Goal: Book appointment/travel/reservation

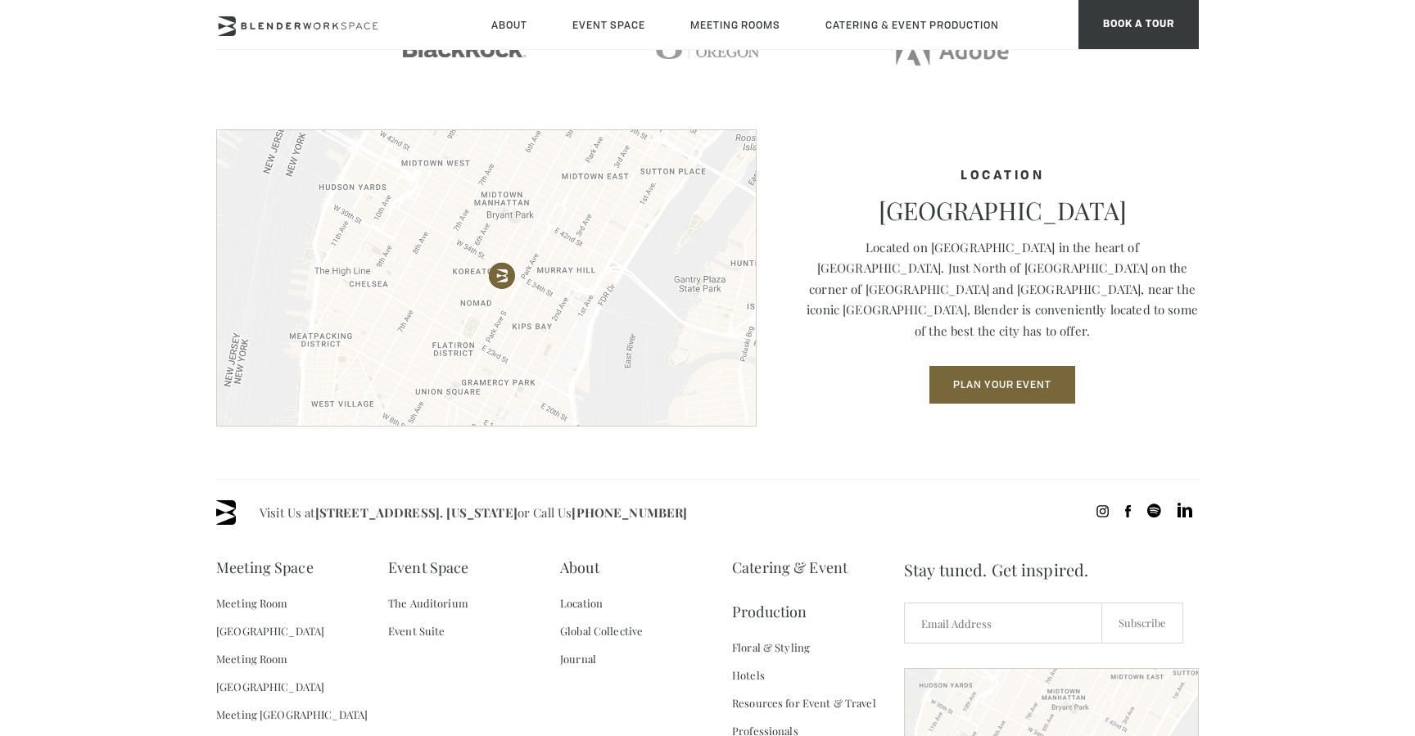
scroll to position [2366, 0]
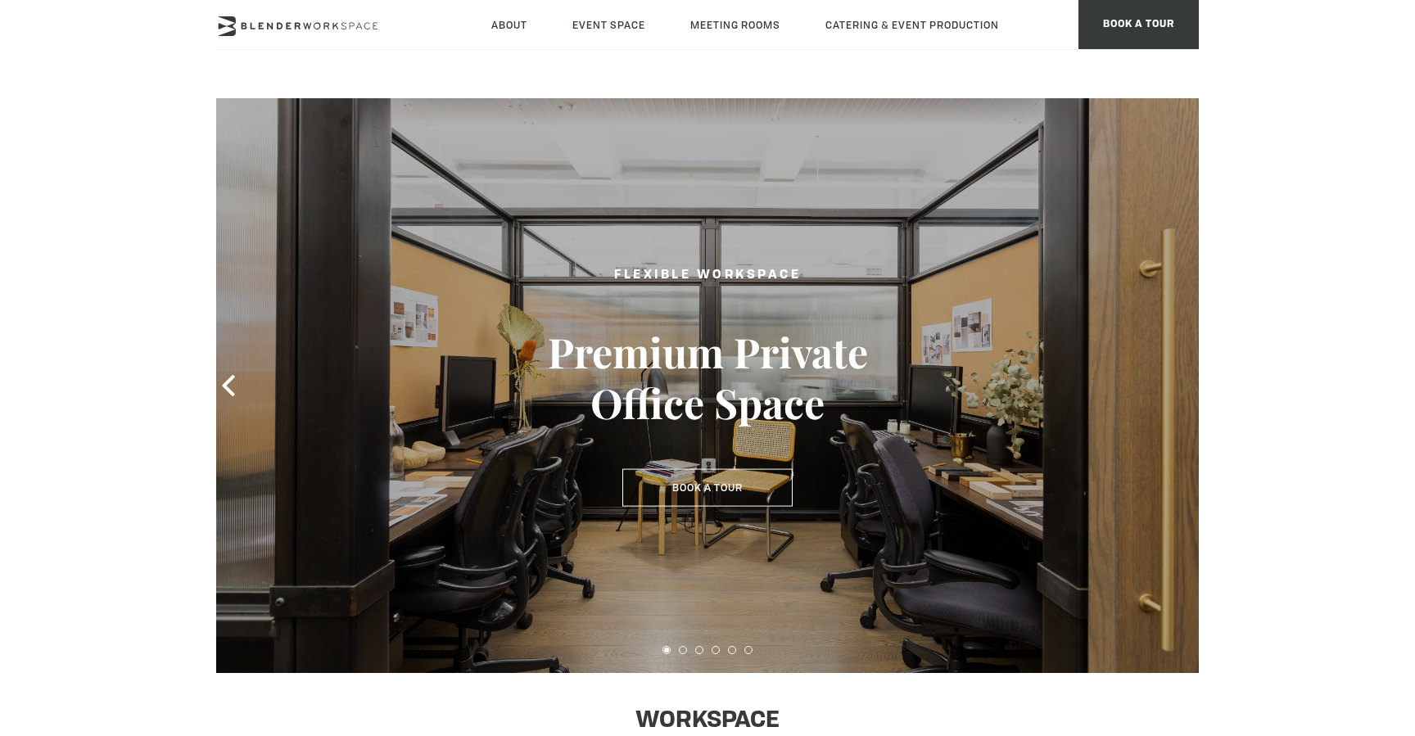
click at [1175, 386] on span at bounding box center [1186, 385] width 25 height 25
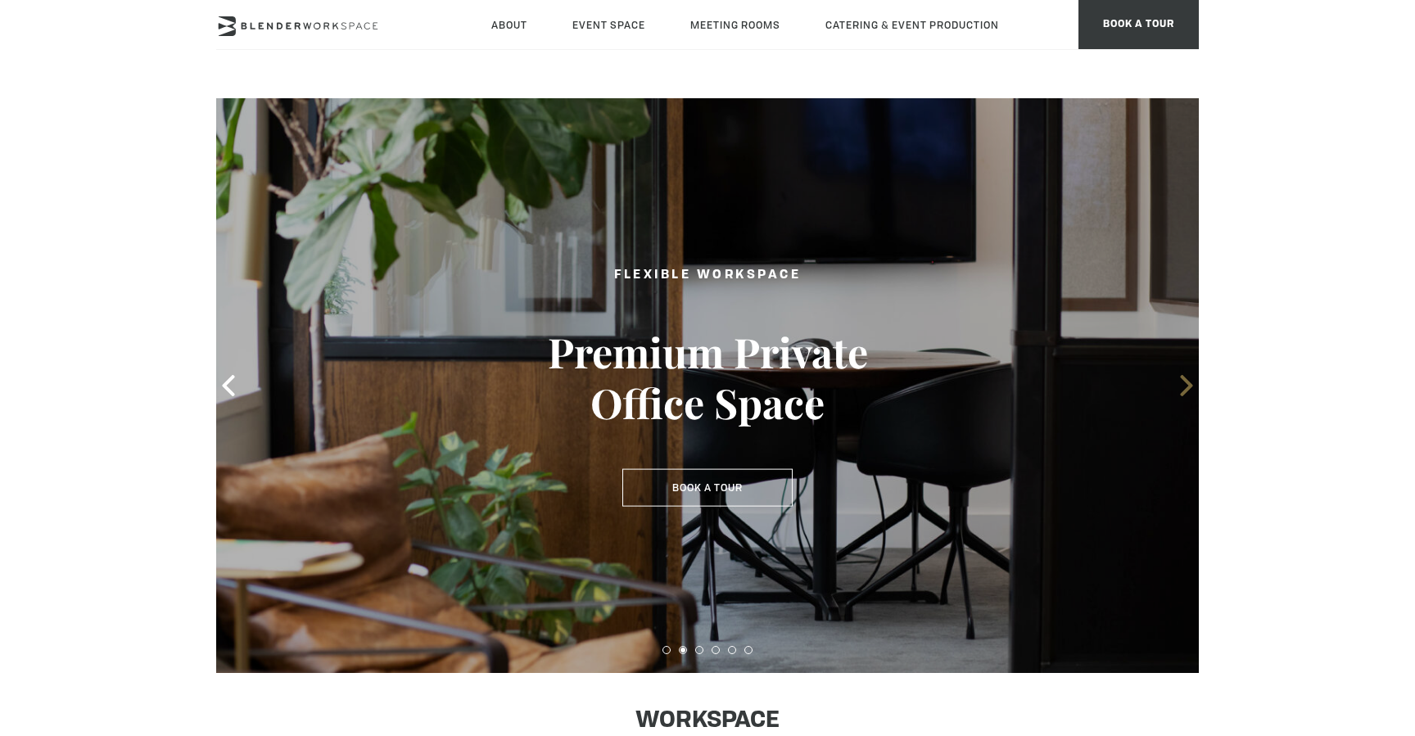
click at [1175, 386] on span at bounding box center [1186, 385] width 25 height 25
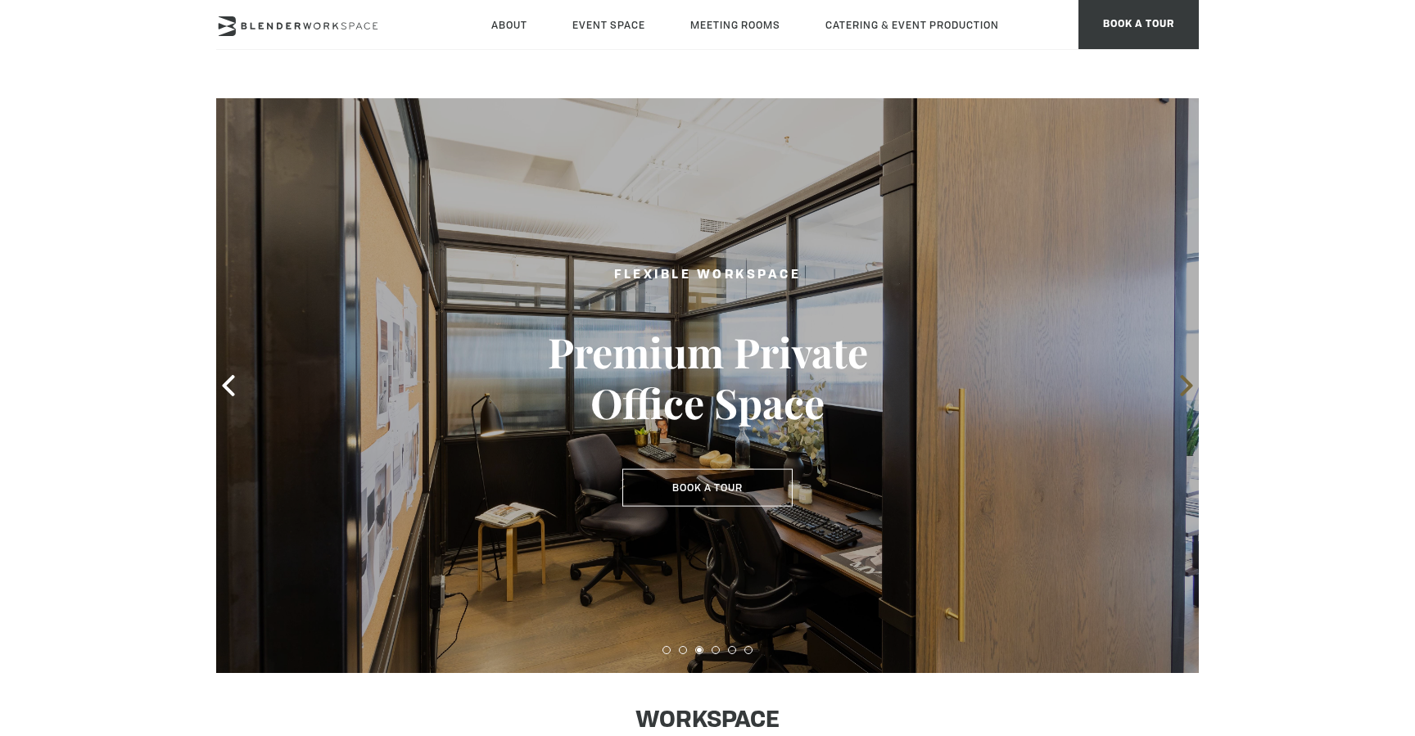
click at [1175, 386] on span at bounding box center [1186, 385] width 25 height 25
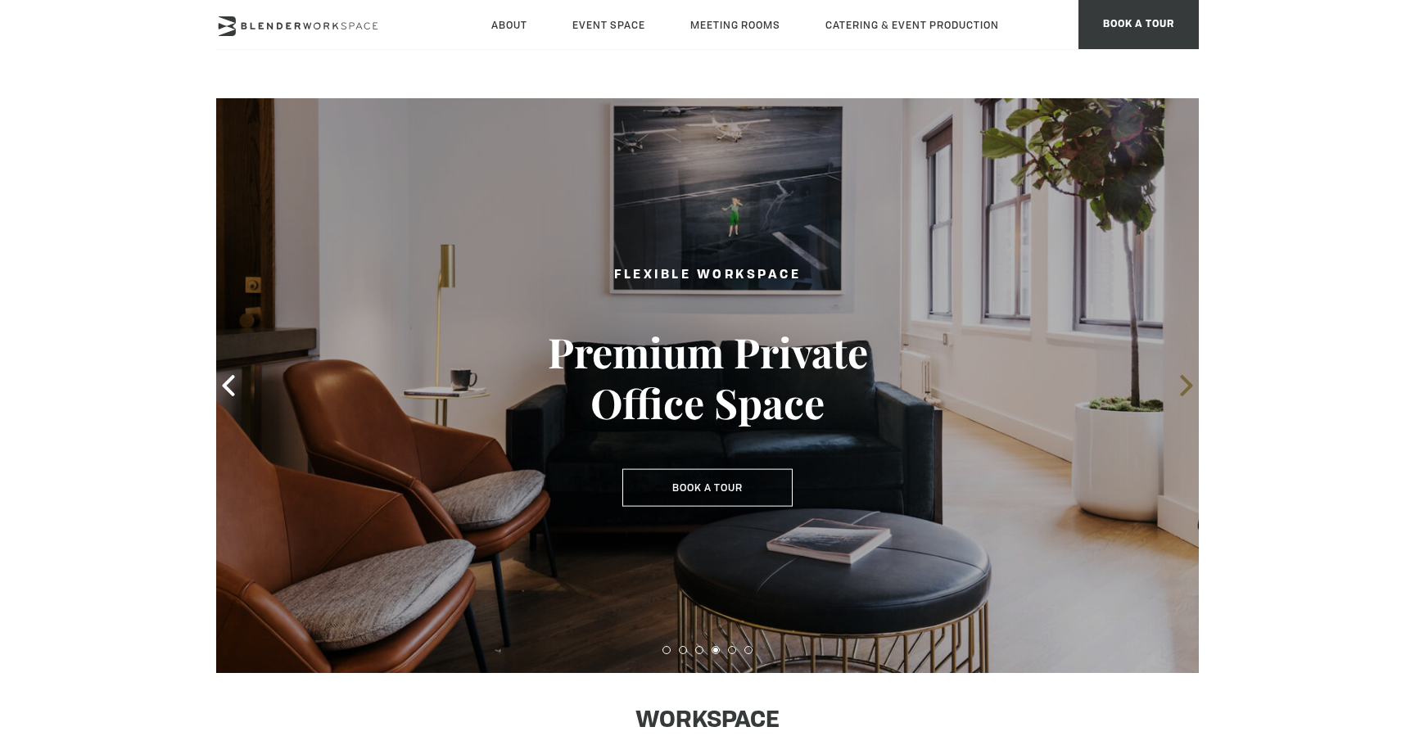
click at [1176, 386] on icon at bounding box center [1186, 385] width 21 height 21
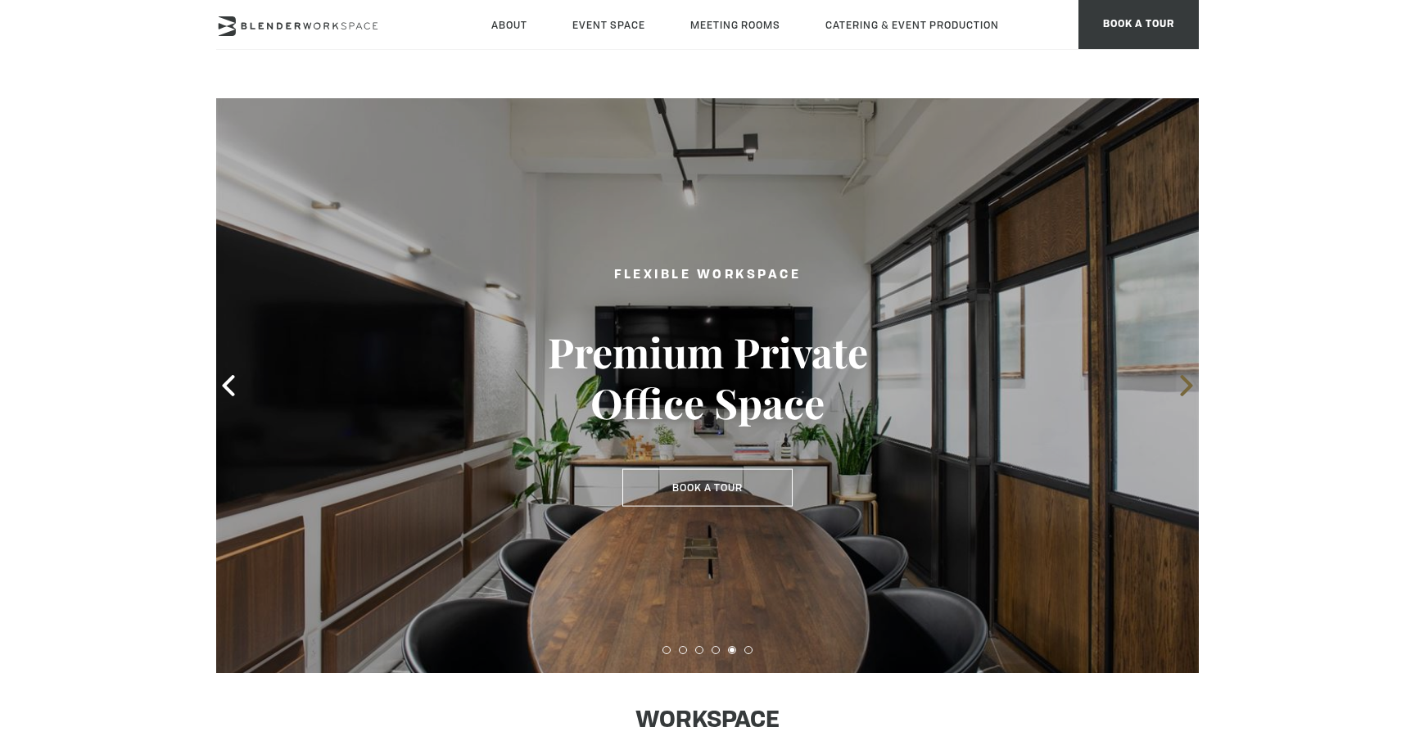
click at [1176, 386] on icon at bounding box center [1186, 385] width 21 height 21
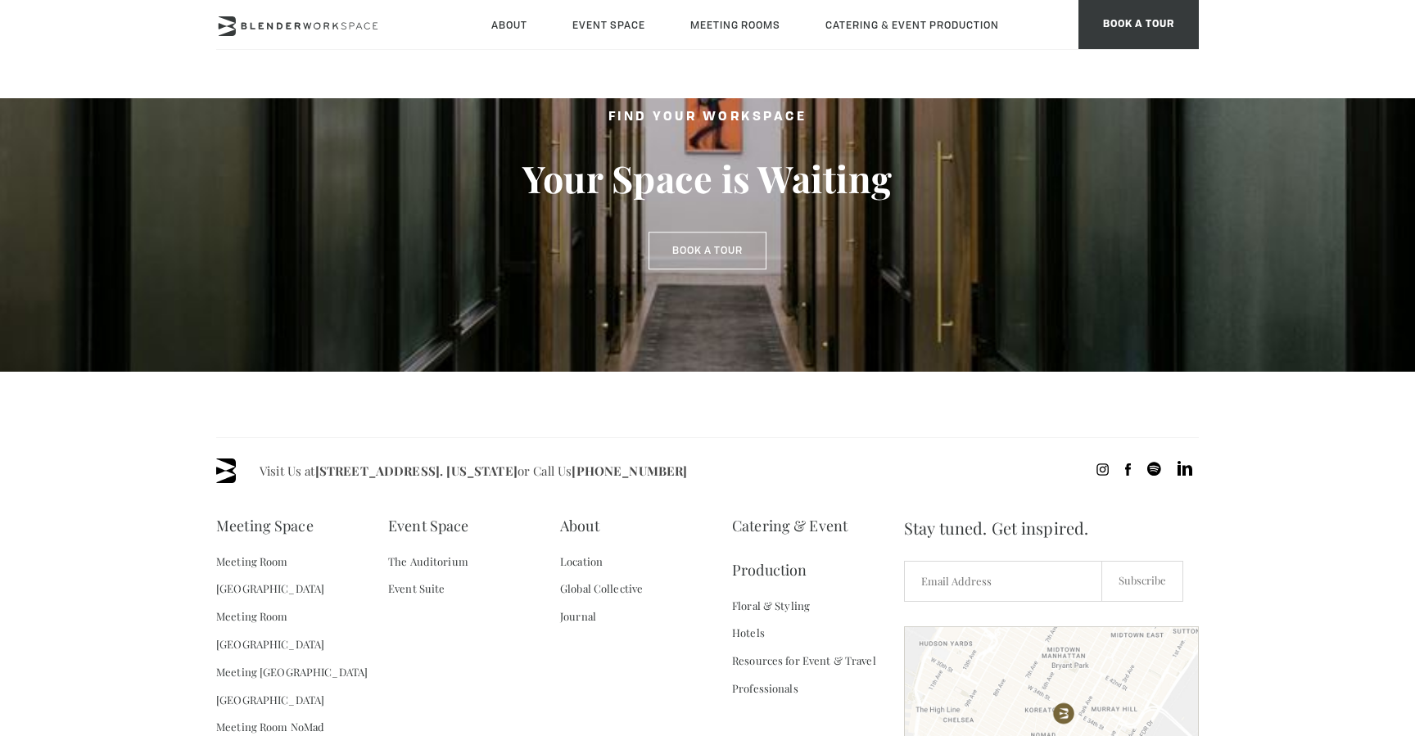
scroll to position [1255, 0]
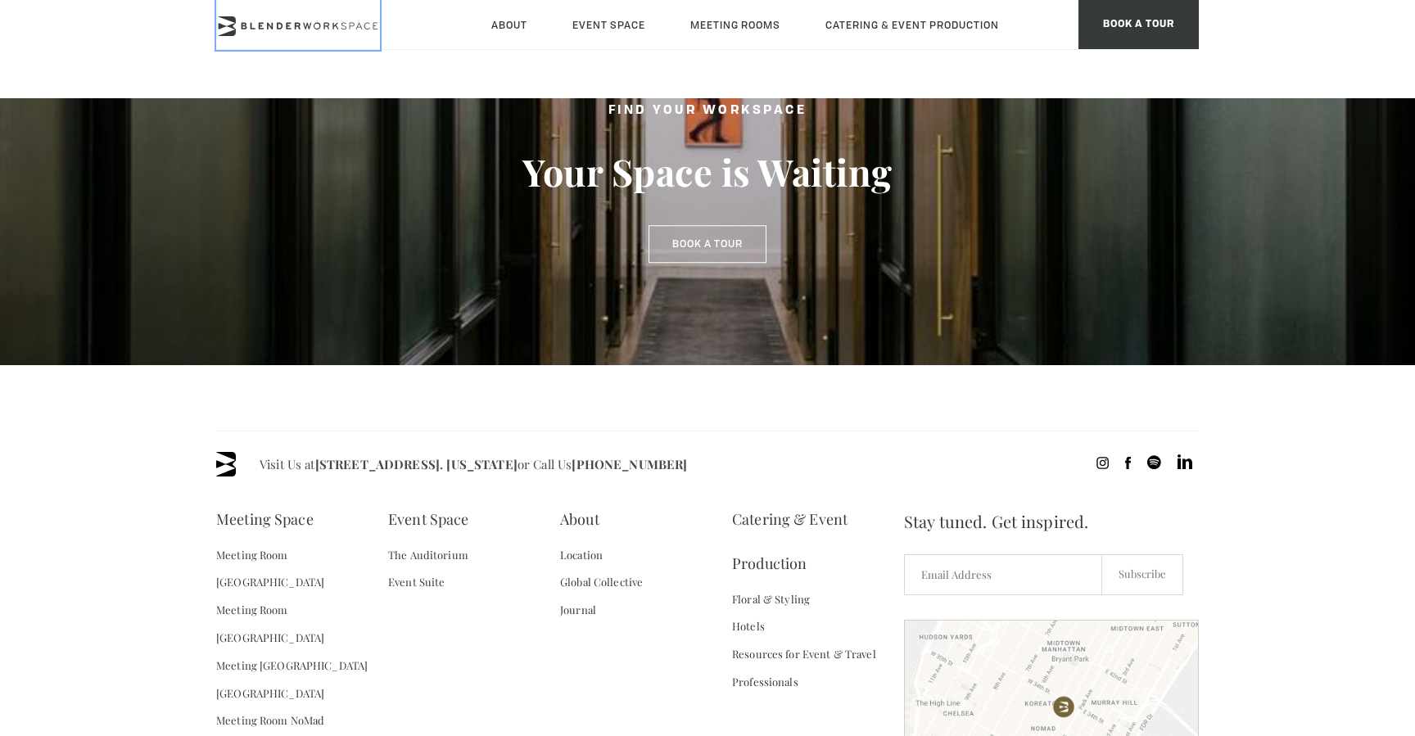
click at [284, 33] on icon at bounding box center [298, 26] width 164 height 20
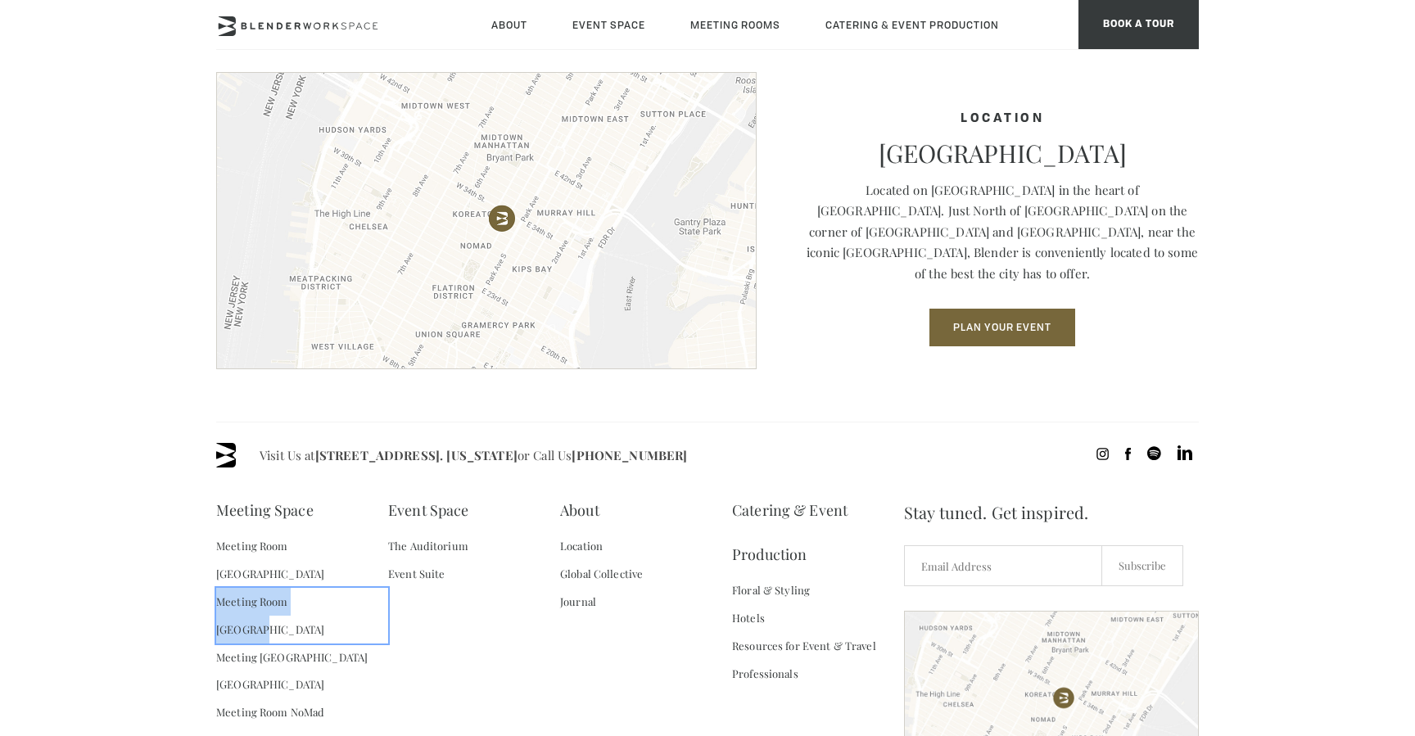
scroll to position [2258, 0]
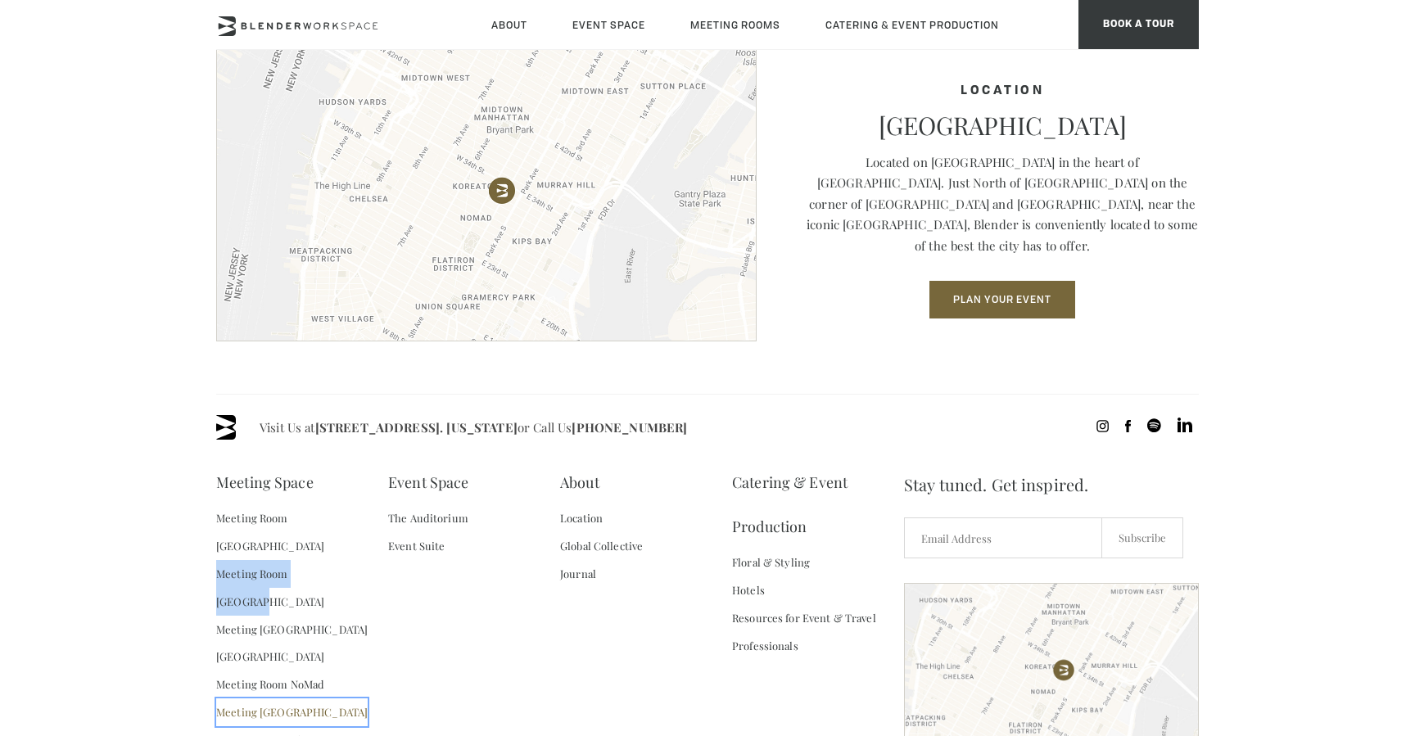
click at [298, 698] on link "Meeting [GEOGRAPHIC_DATA]" at bounding box center [291, 712] width 151 height 28
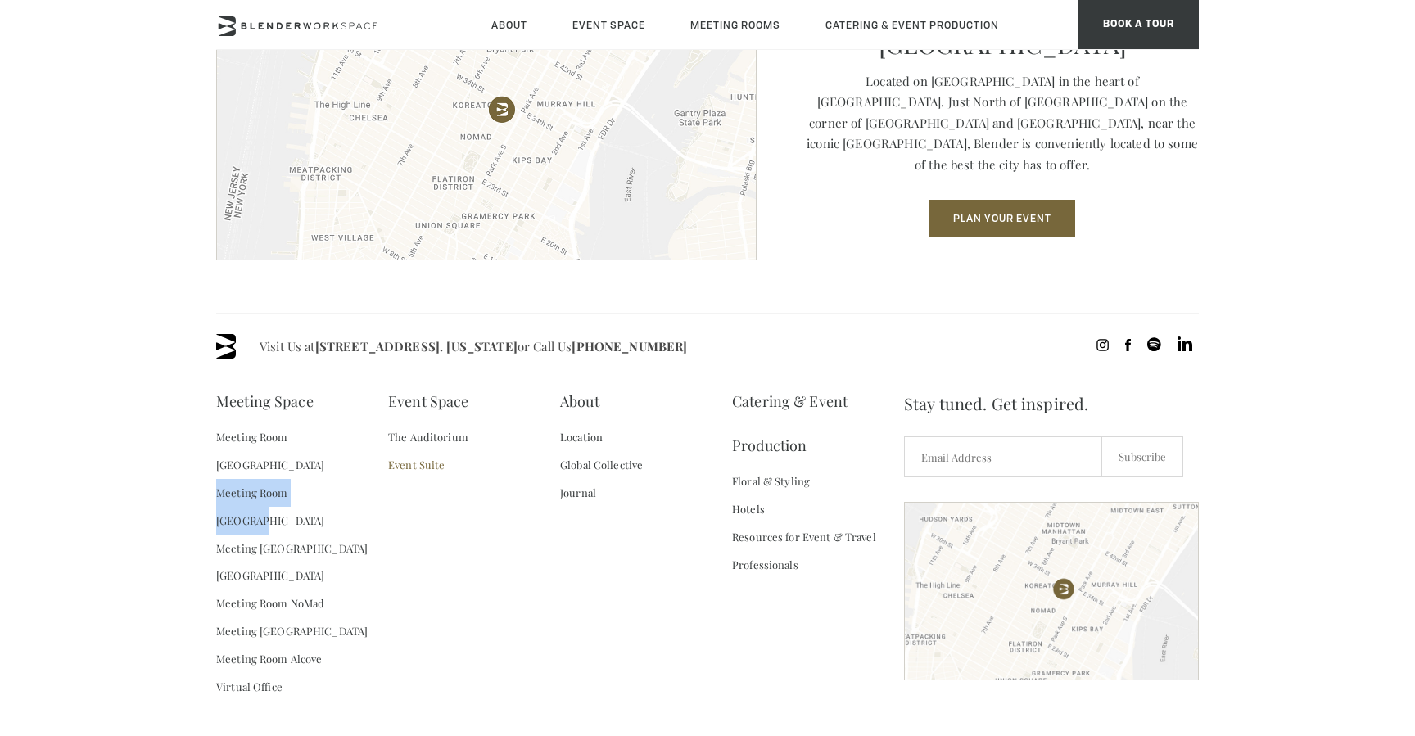
scroll to position [2366, 0]
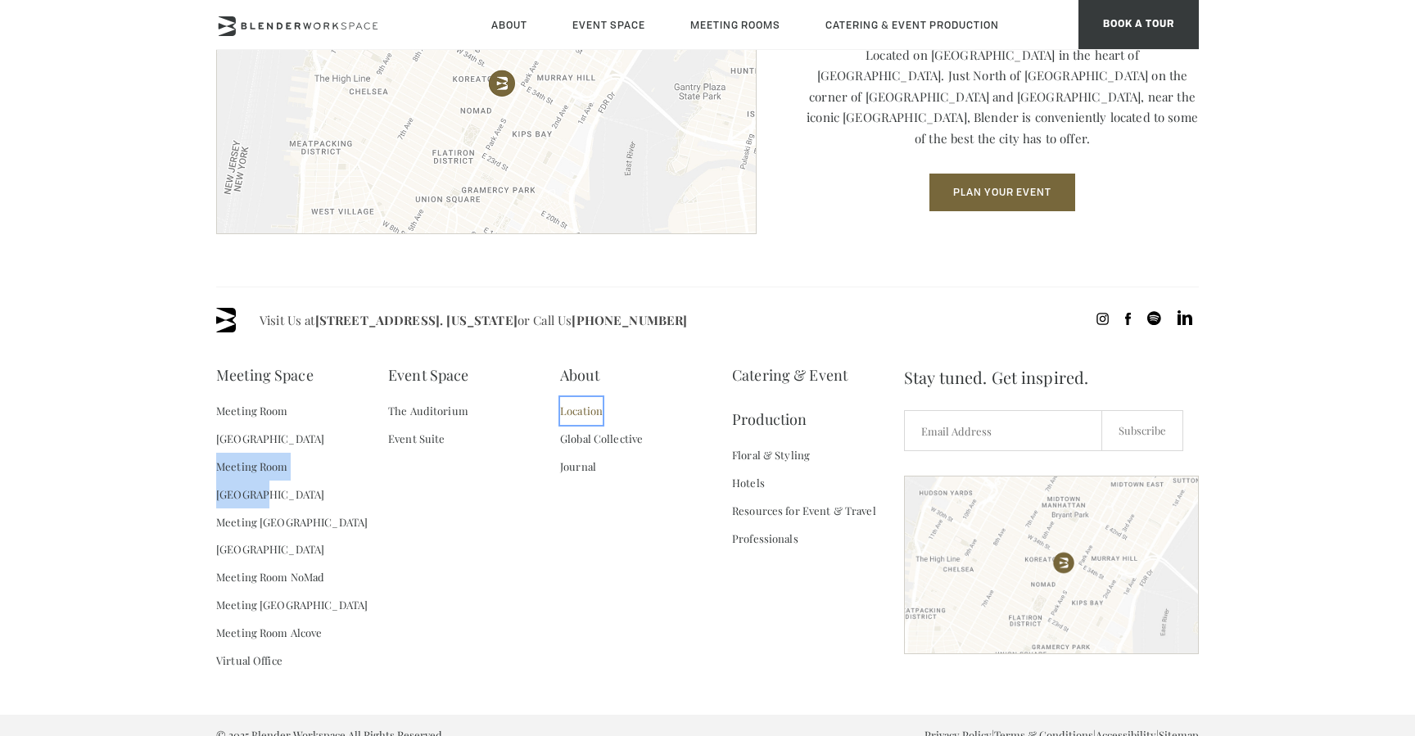
click at [595, 408] on link "Location" at bounding box center [581, 411] width 43 height 28
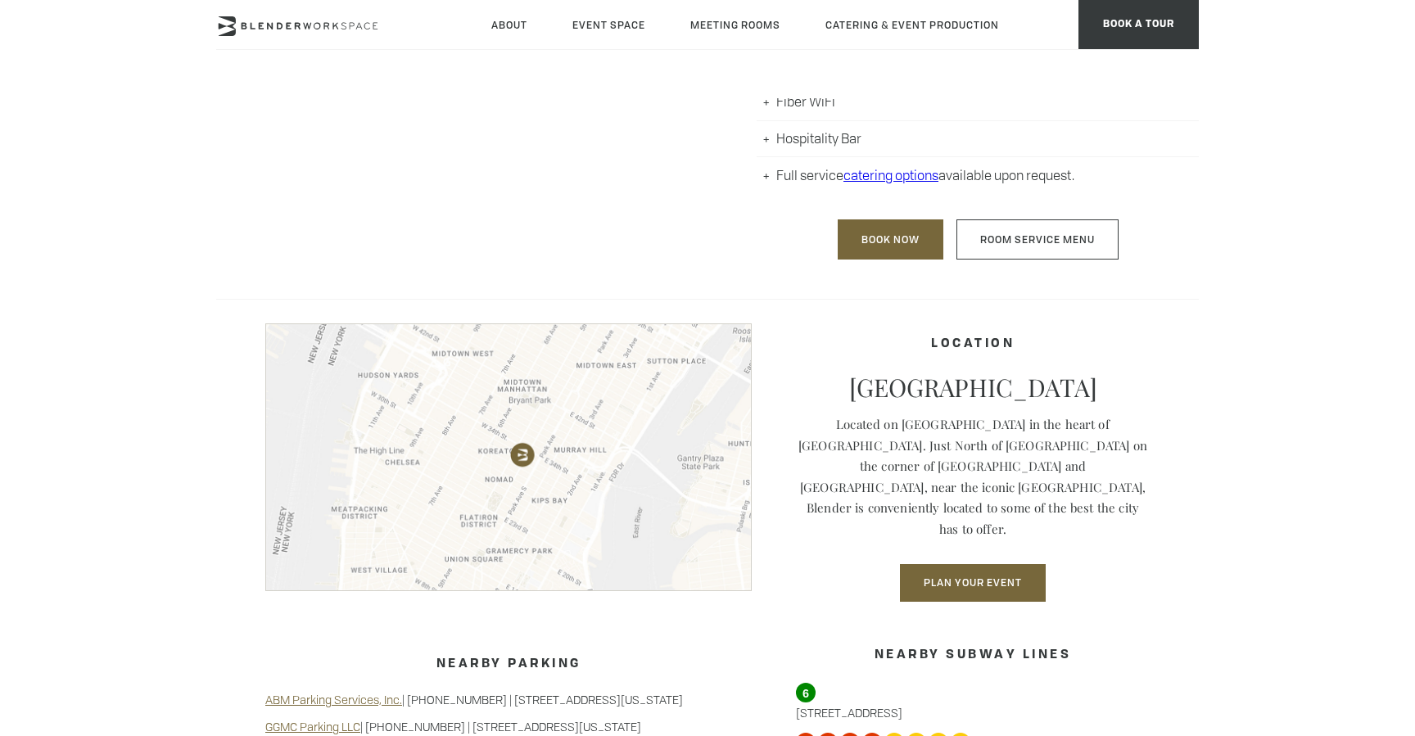
scroll to position [1087, 0]
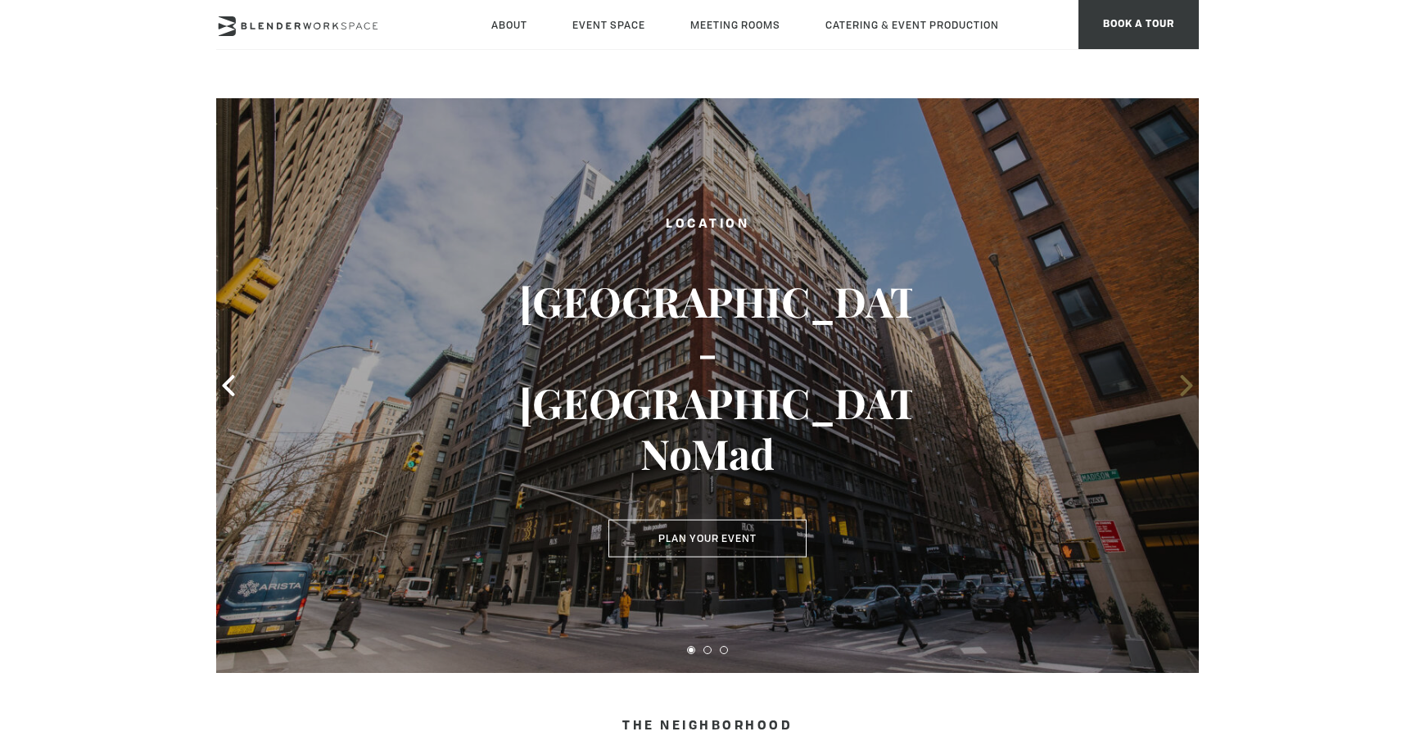
click at [1178, 384] on icon at bounding box center [1186, 385] width 21 height 21
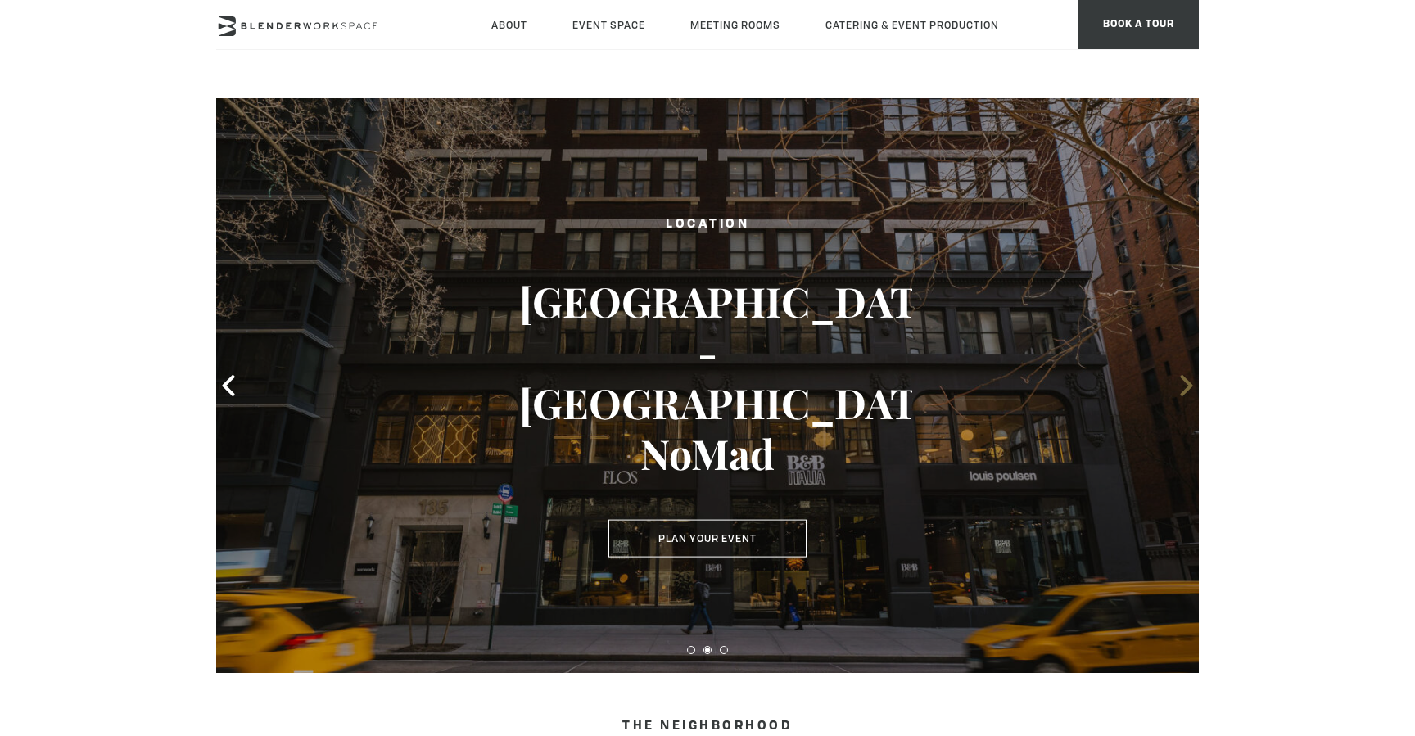
click at [1178, 384] on icon at bounding box center [1186, 385] width 21 height 21
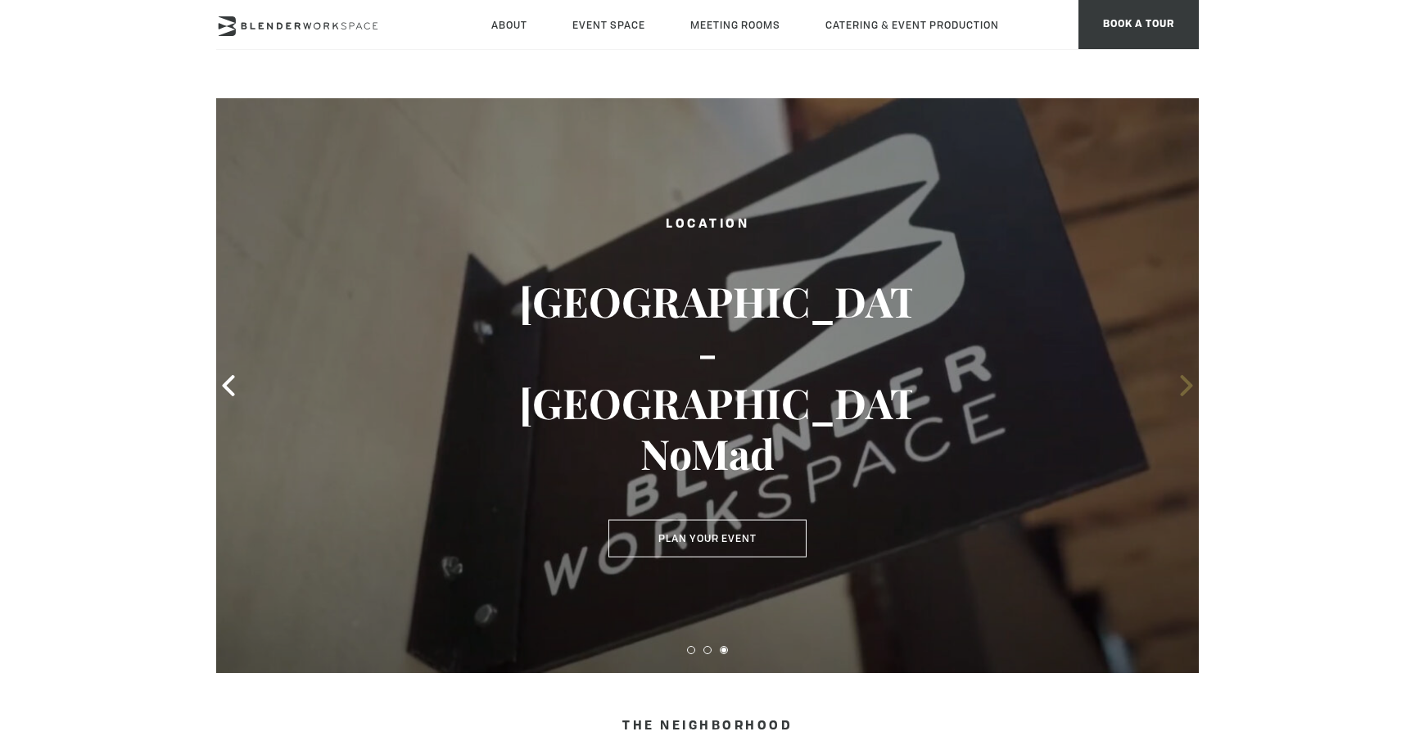
click at [1178, 384] on icon at bounding box center [1186, 385] width 21 height 21
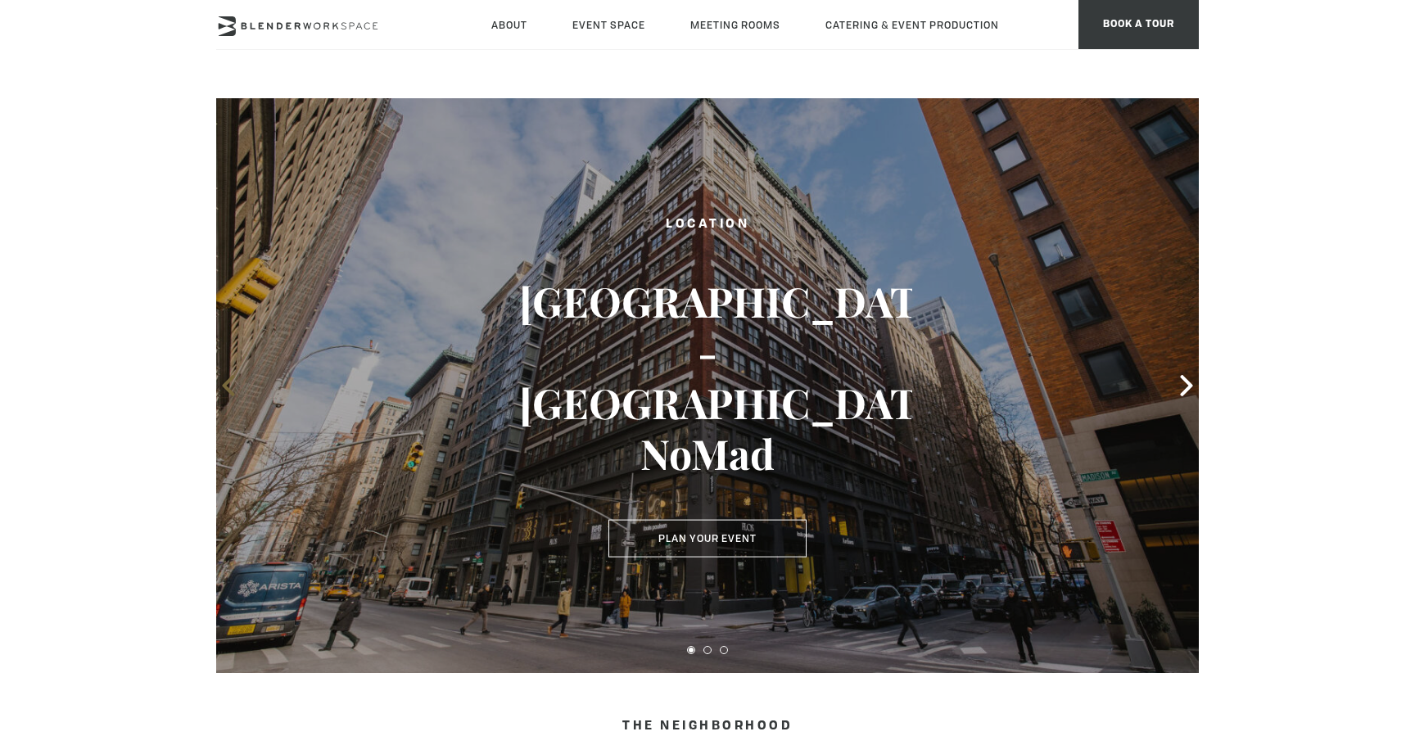
click at [239, 388] on span at bounding box center [228, 385] width 25 height 25
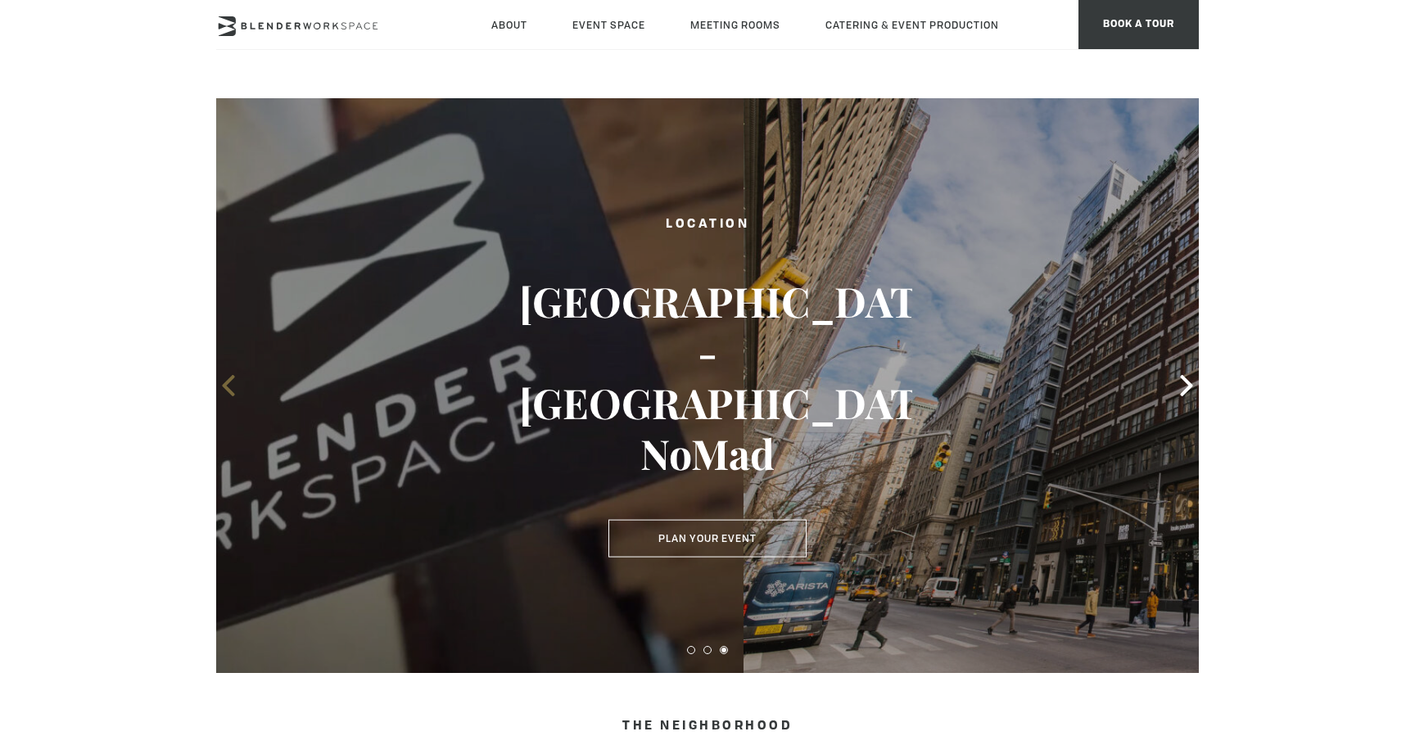
click at [239, 388] on span at bounding box center [228, 385] width 25 height 25
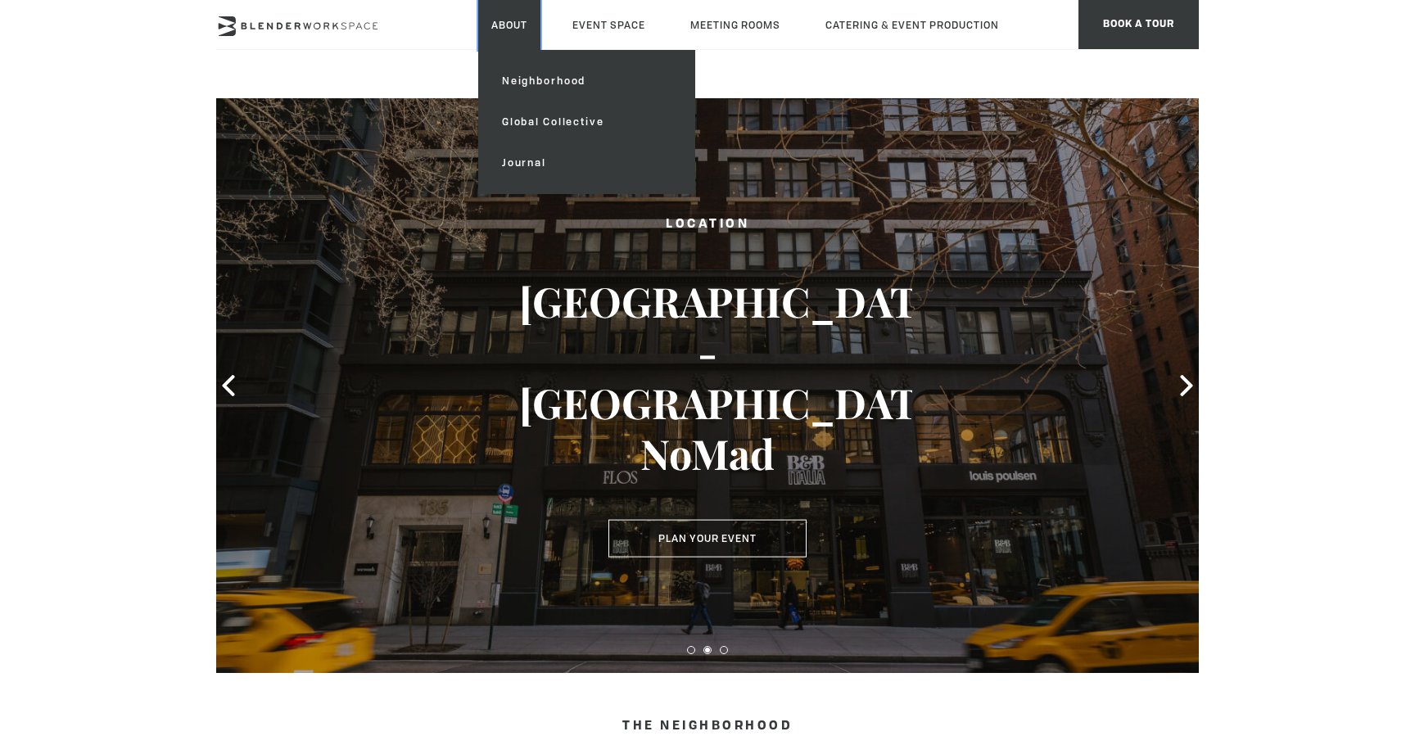
click at [503, 30] on link "About" at bounding box center [509, 25] width 62 height 50
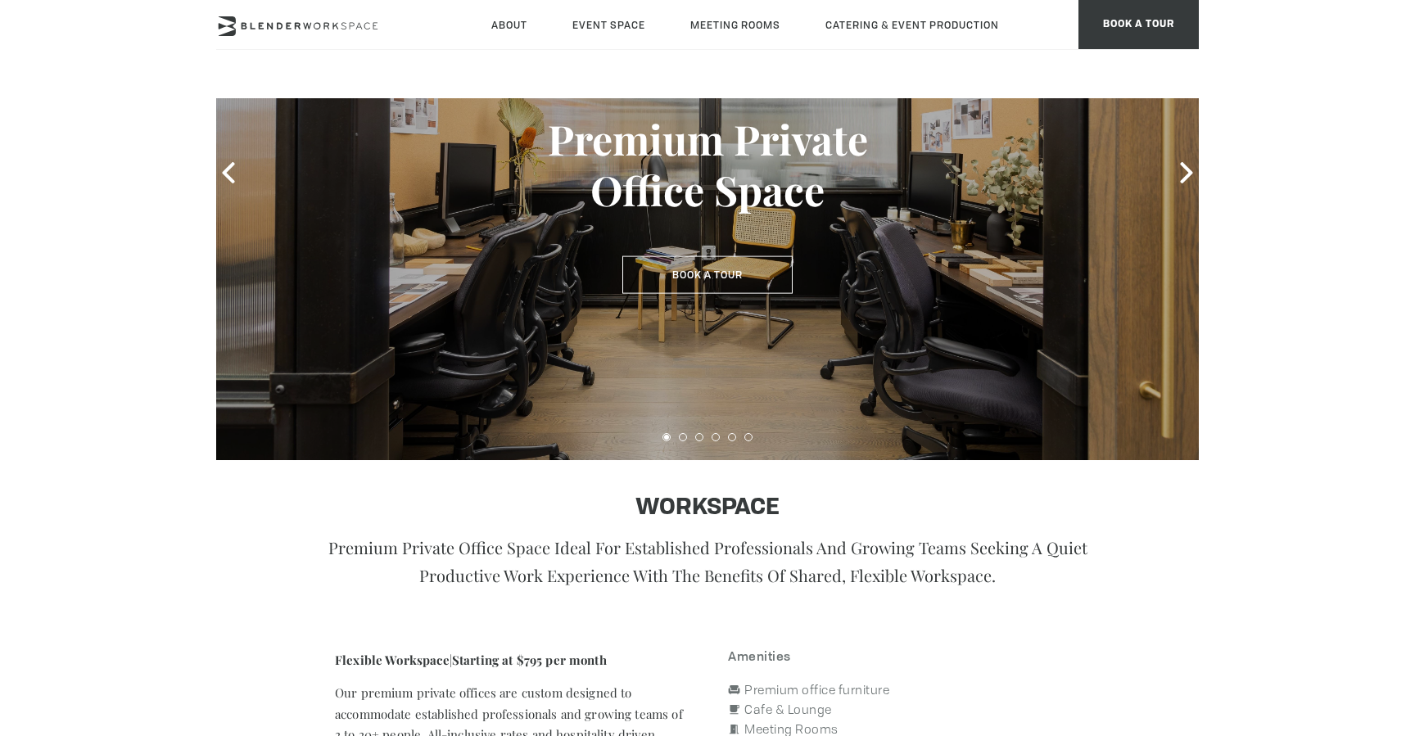
scroll to position [170, 0]
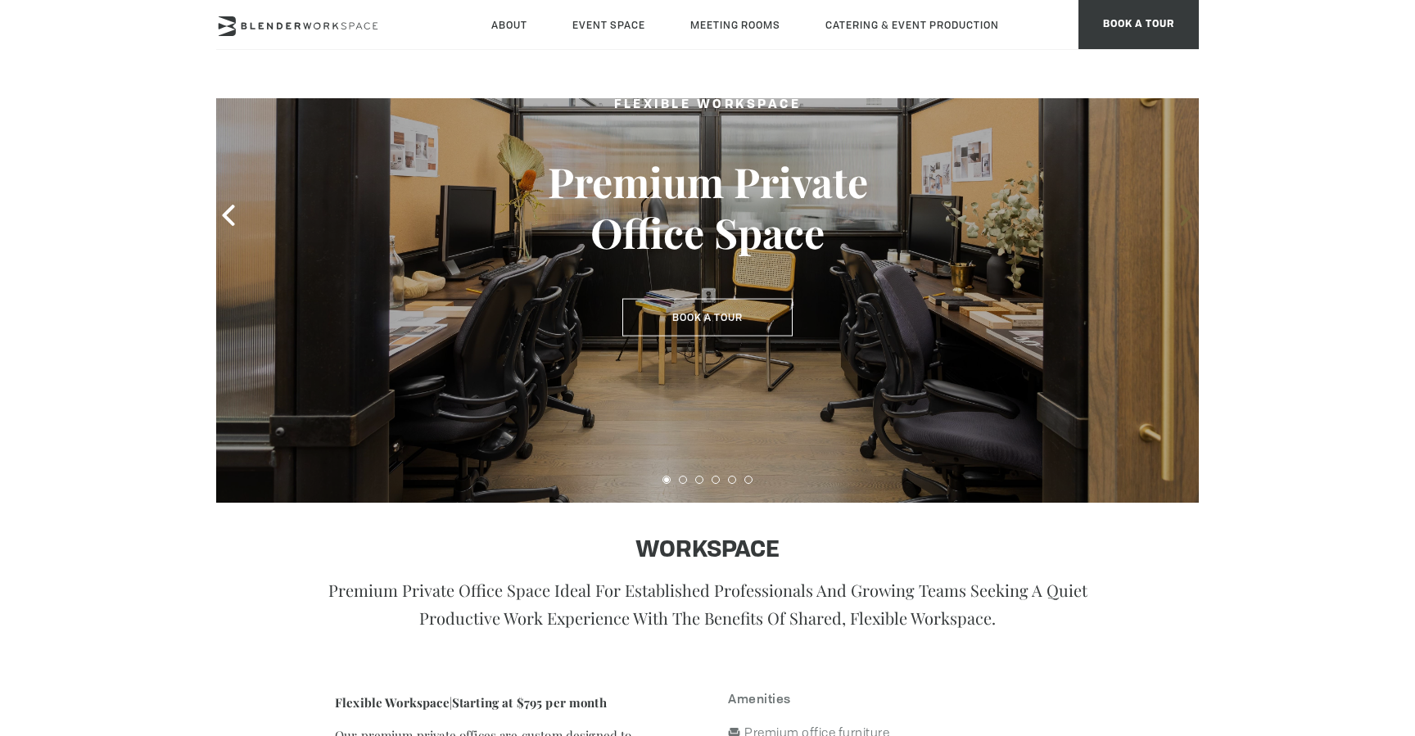
click at [1182, 219] on icon at bounding box center [1186, 215] width 21 height 21
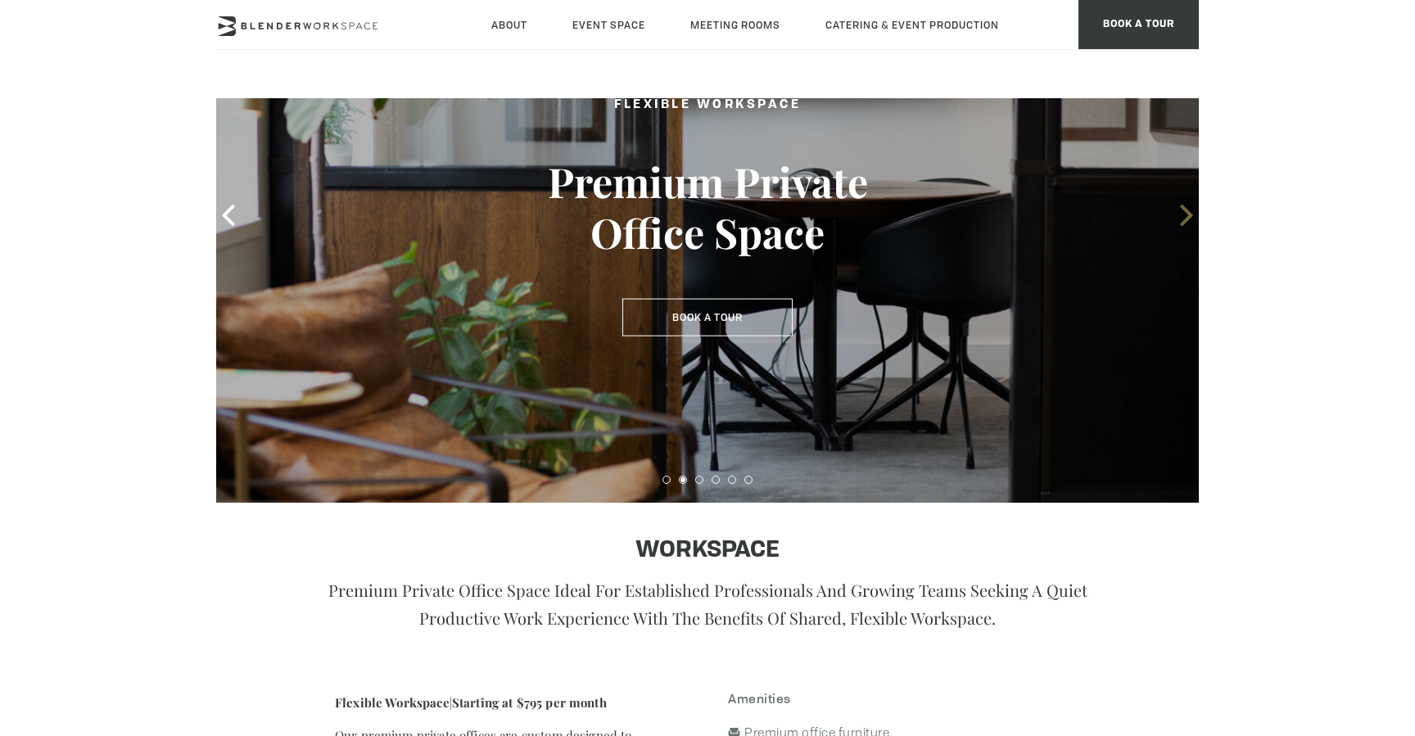
click at [1182, 219] on icon at bounding box center [1186, 215] width 21 height 21
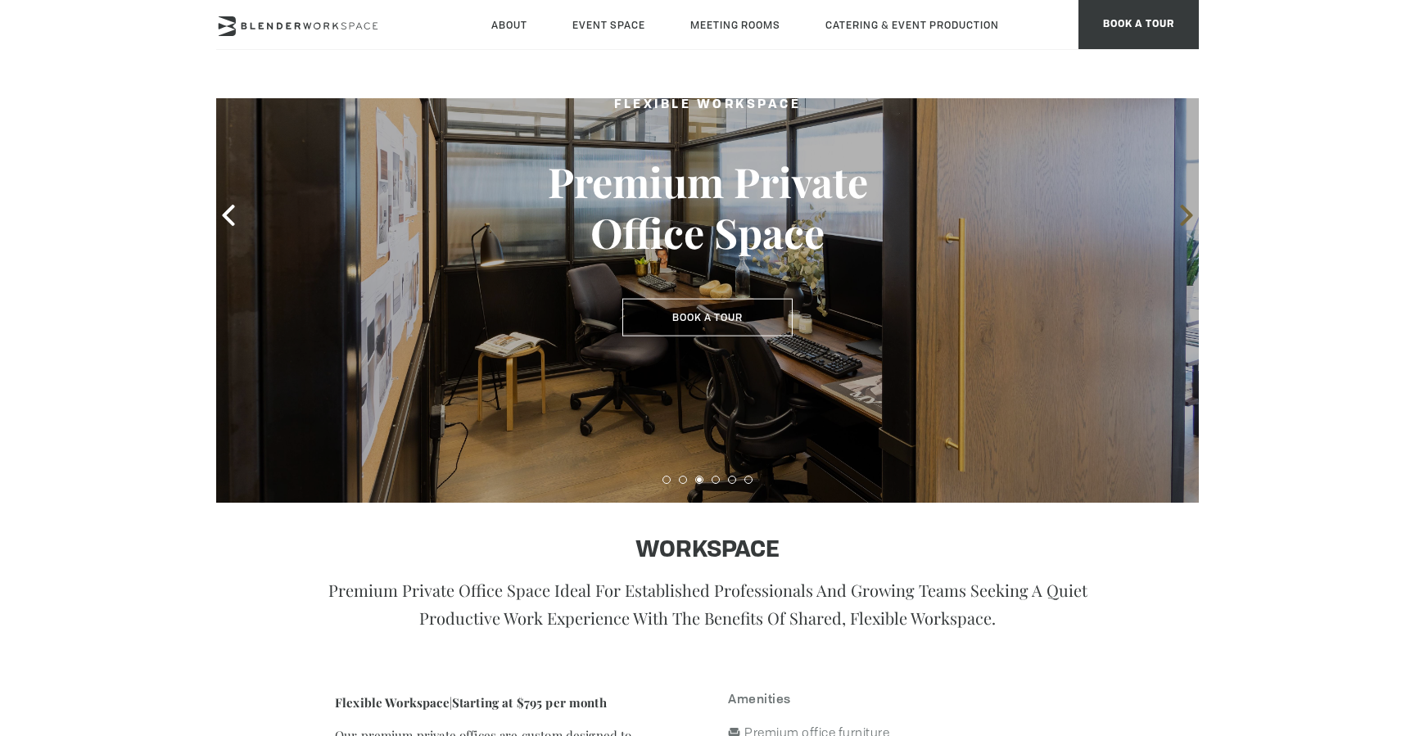
click at [1182, 219] on icon at bounding box center [1186, 215] width 21 height 21
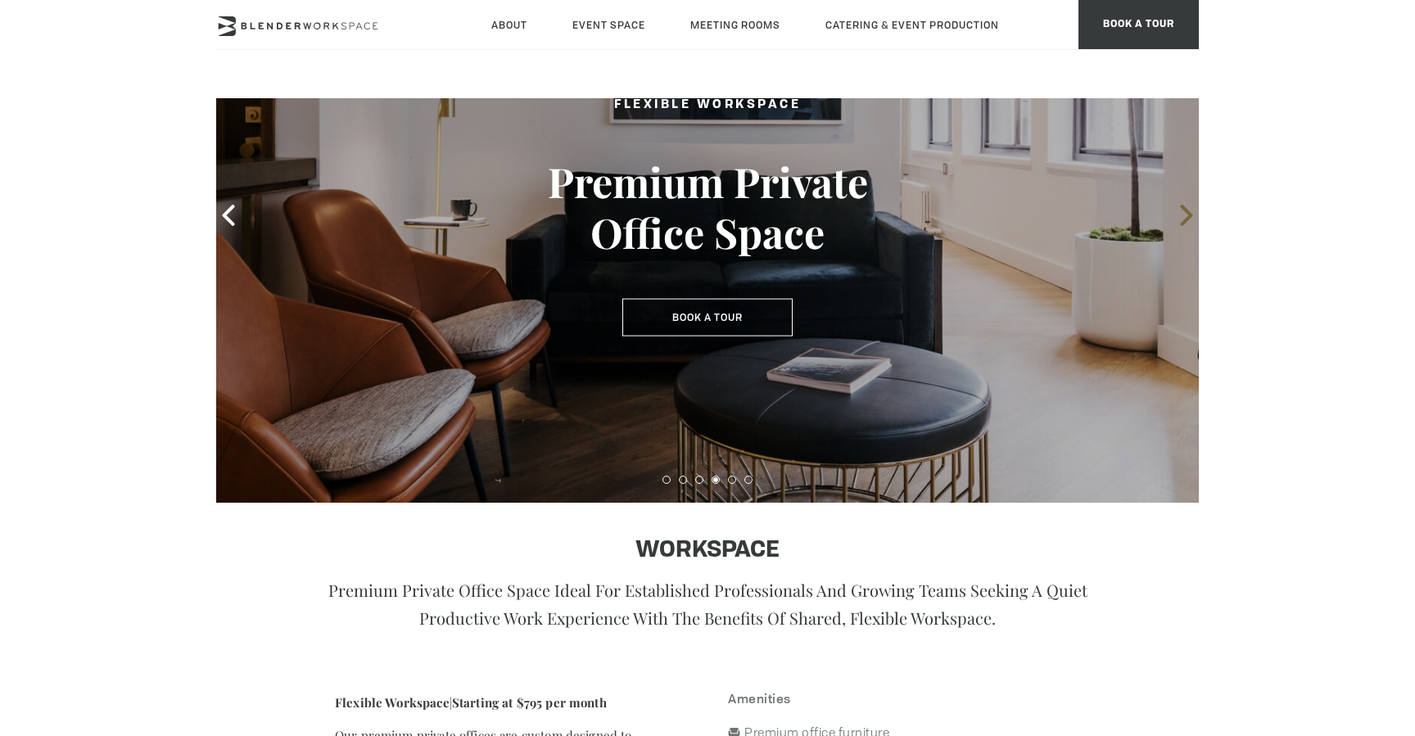
click at [1182, 219] on icon at bounding box center [1186, 215] width 21 height 21
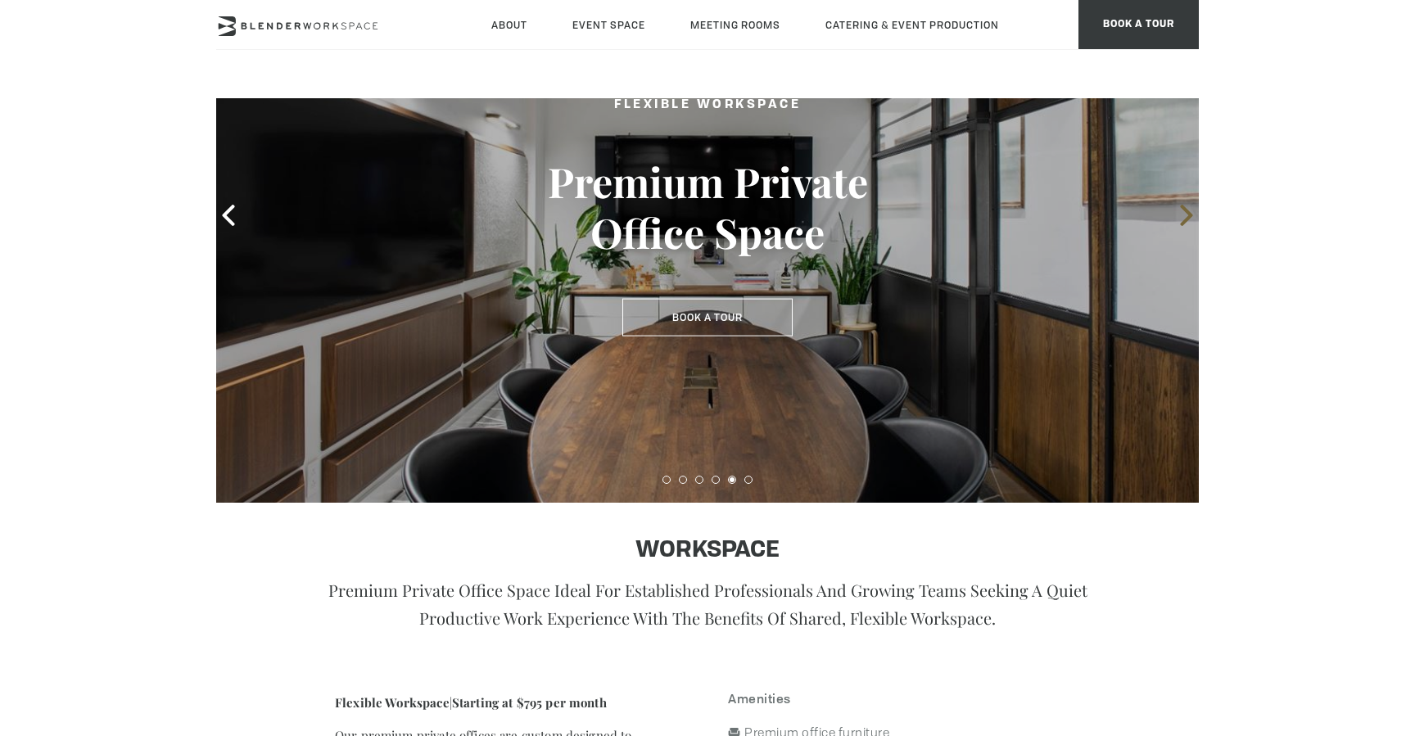
click at [1182, 219] on icon at bounding box center [1186, 215] width 21 height 21
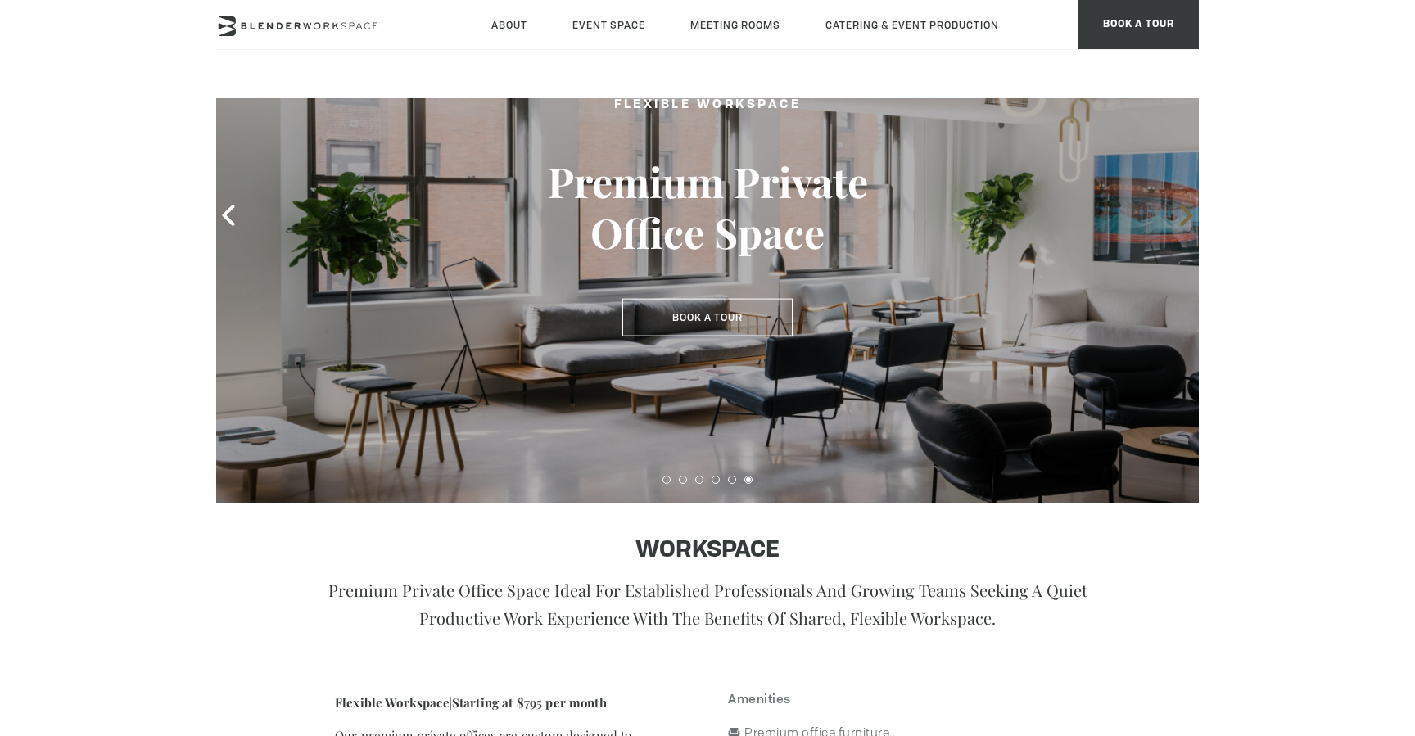
click at [1182, 219] on icon at bounding box center [1186, 215] width 21 height 21
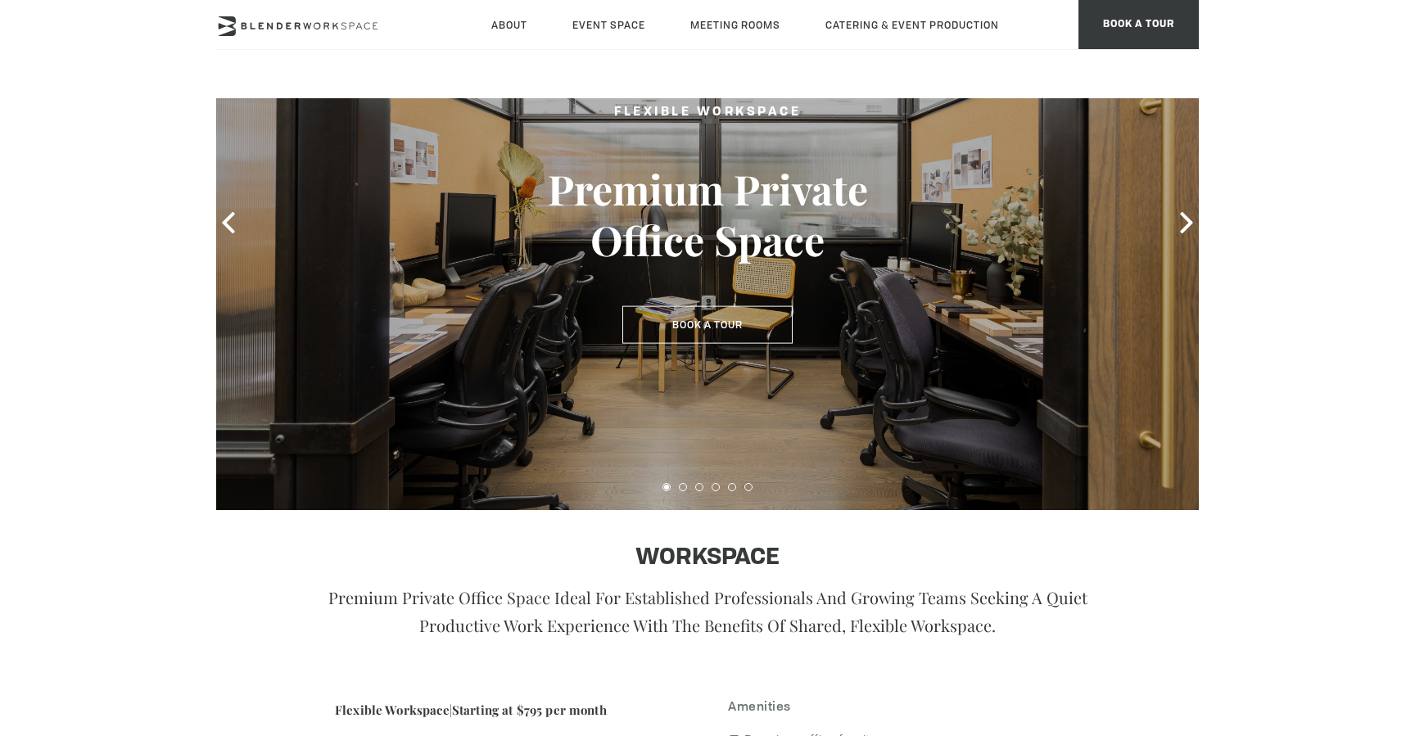
scroll to position [0, 0]
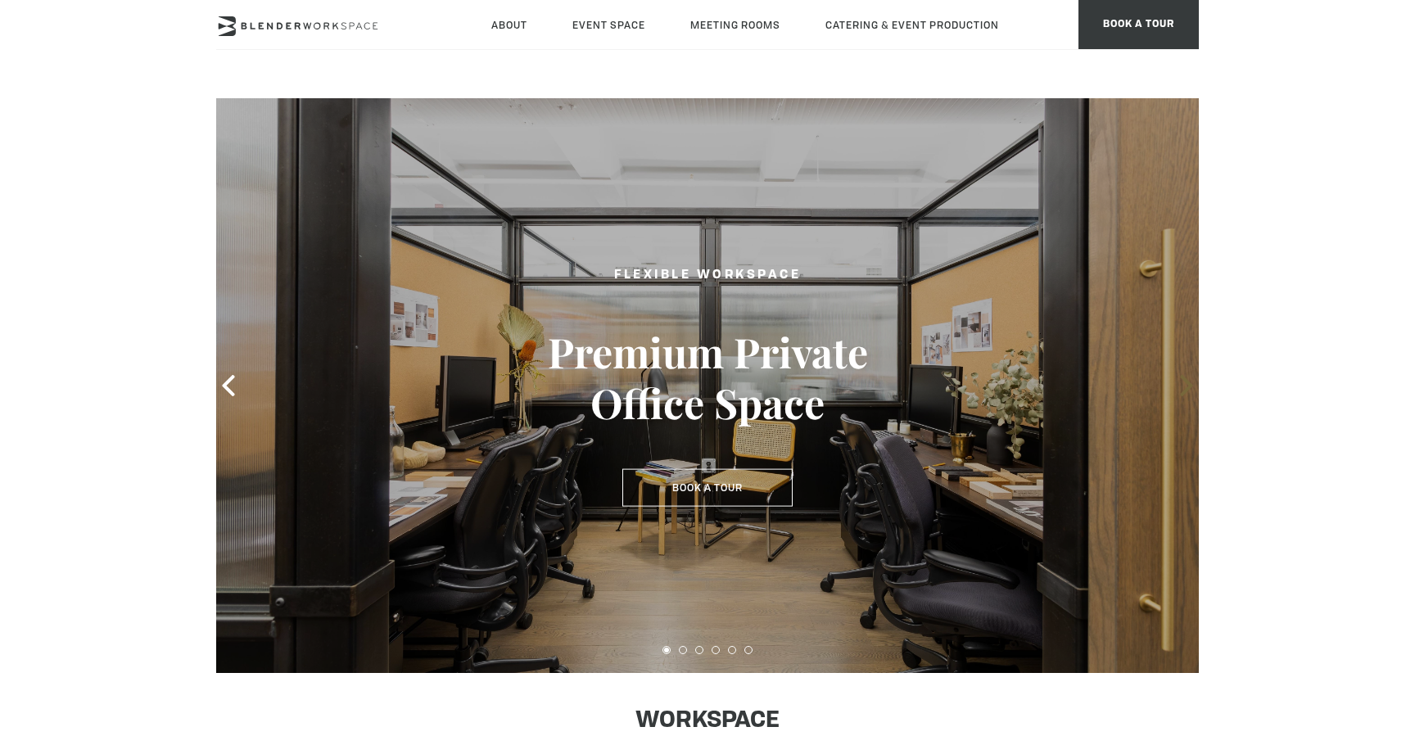
click at [1182, 386] on icon at bounding box center [1186, 385] width 21 height 21
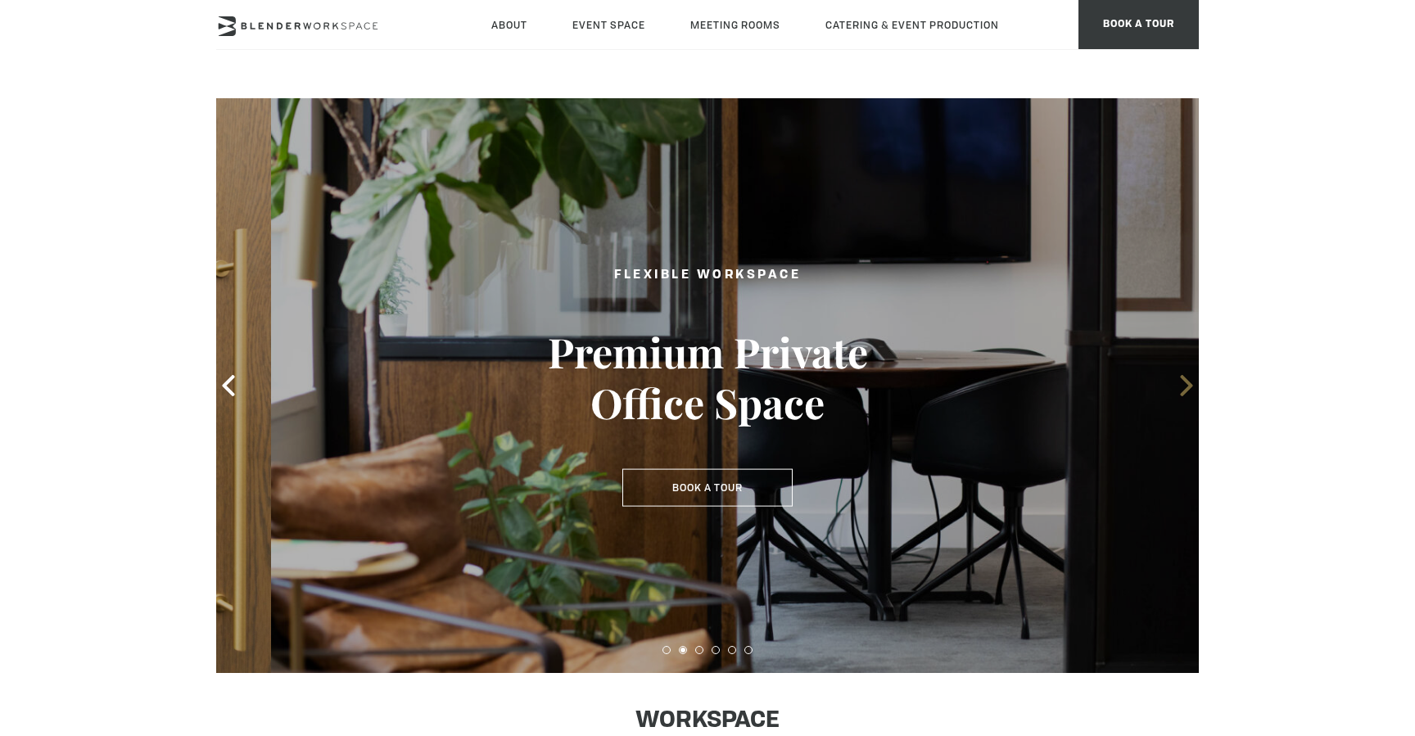
click at [1182, 386] on icon at bounding box center [1186, 385] width 21 height 21
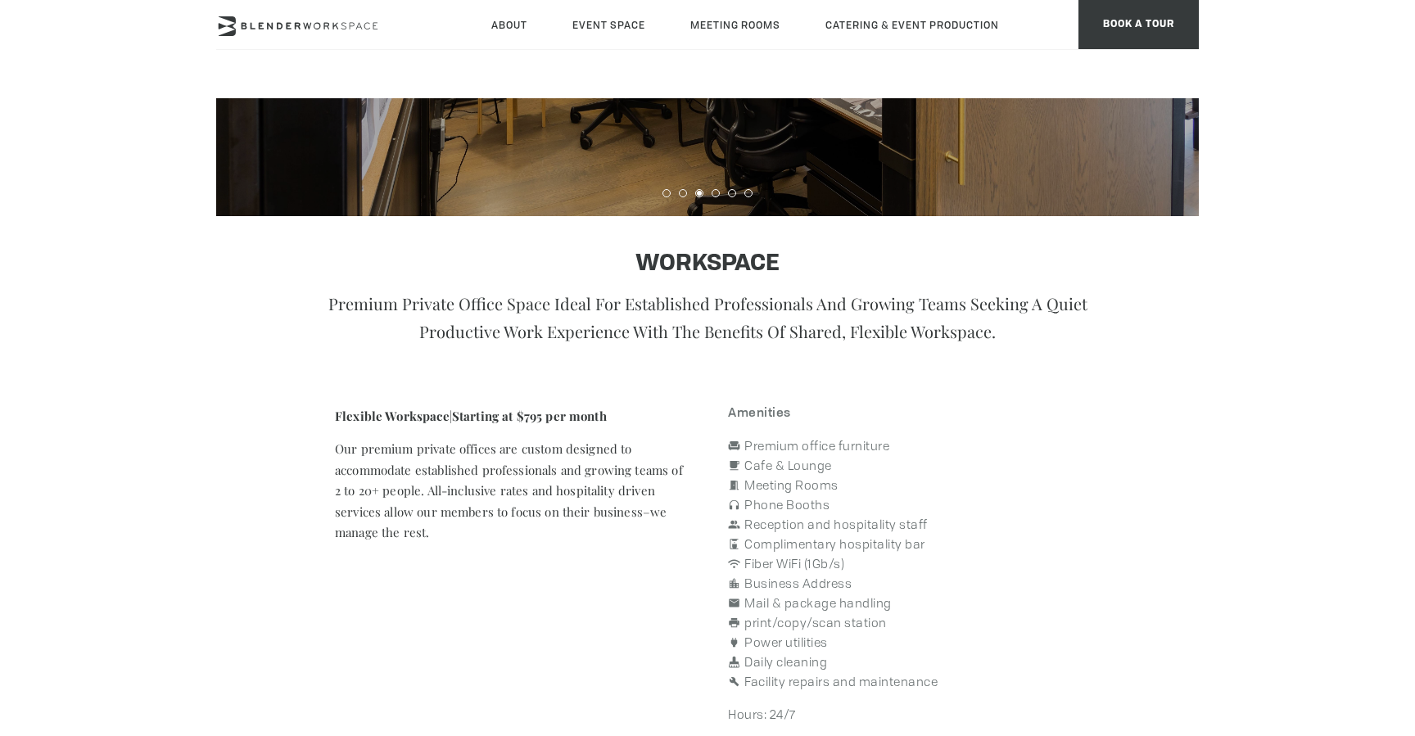
scroll to position [69, 0]
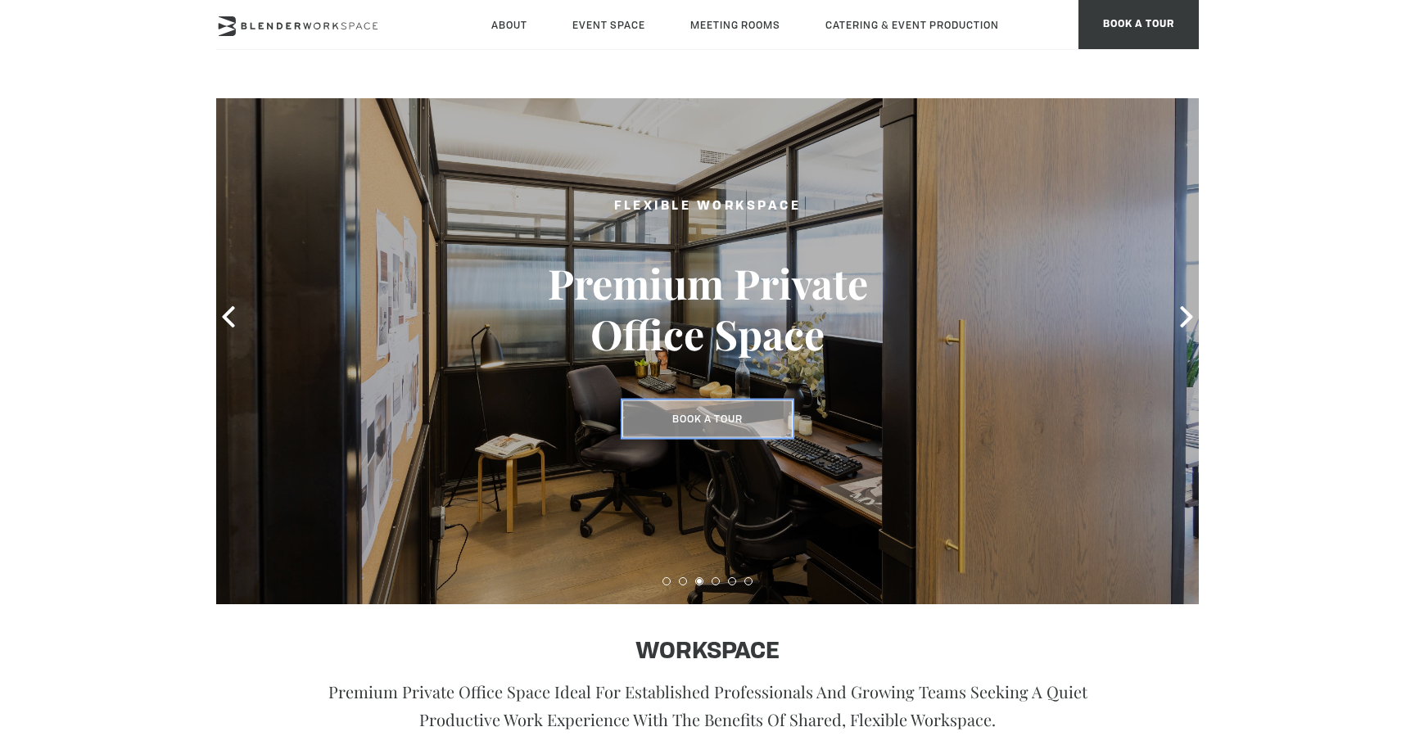
click at [737, 424] on button "Book a Tour" at bounding box center [707, 419] width 170 height 38
click at [723, 421] on button "Book a Tour" at bounding box center [707, 419] width 170 height 38
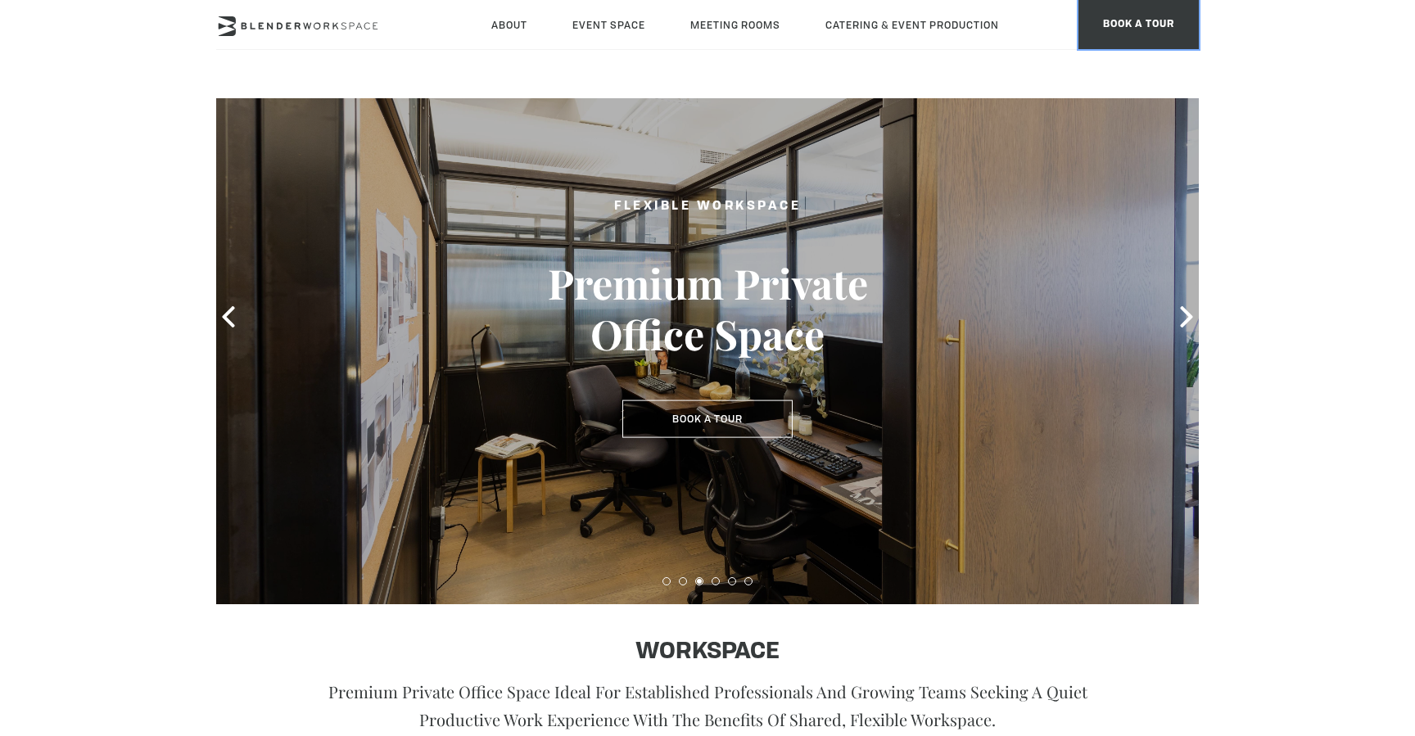
click at [1108, 25] on span "BOOK A TOUR" at bounding box center [1138, 24] width 120 height 49
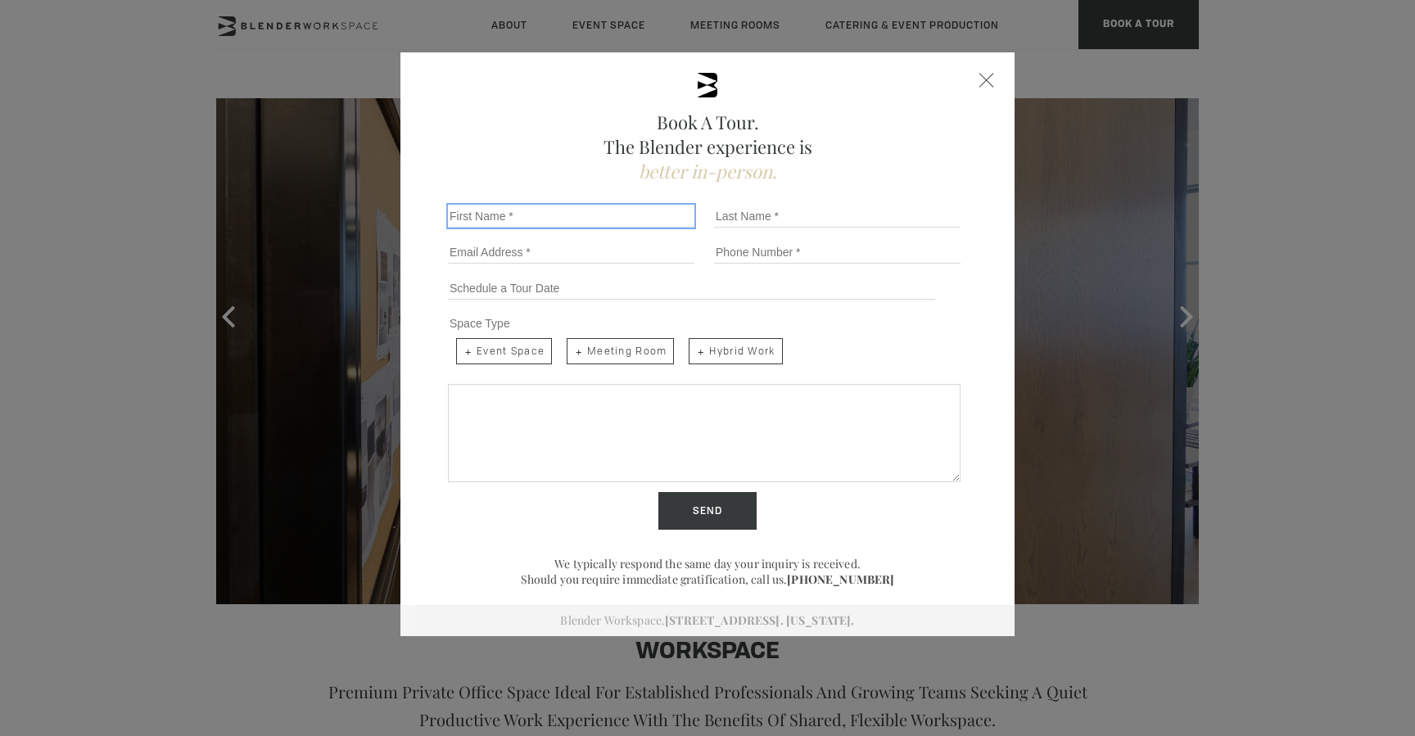
click at [507, 212] on input "First Name *" at bounding box center [571, 216] width 246 height 23
type input "[PERSON_NAME]"
type input "[EMAIL_ADDRESS][DOMAIN_NAME]"
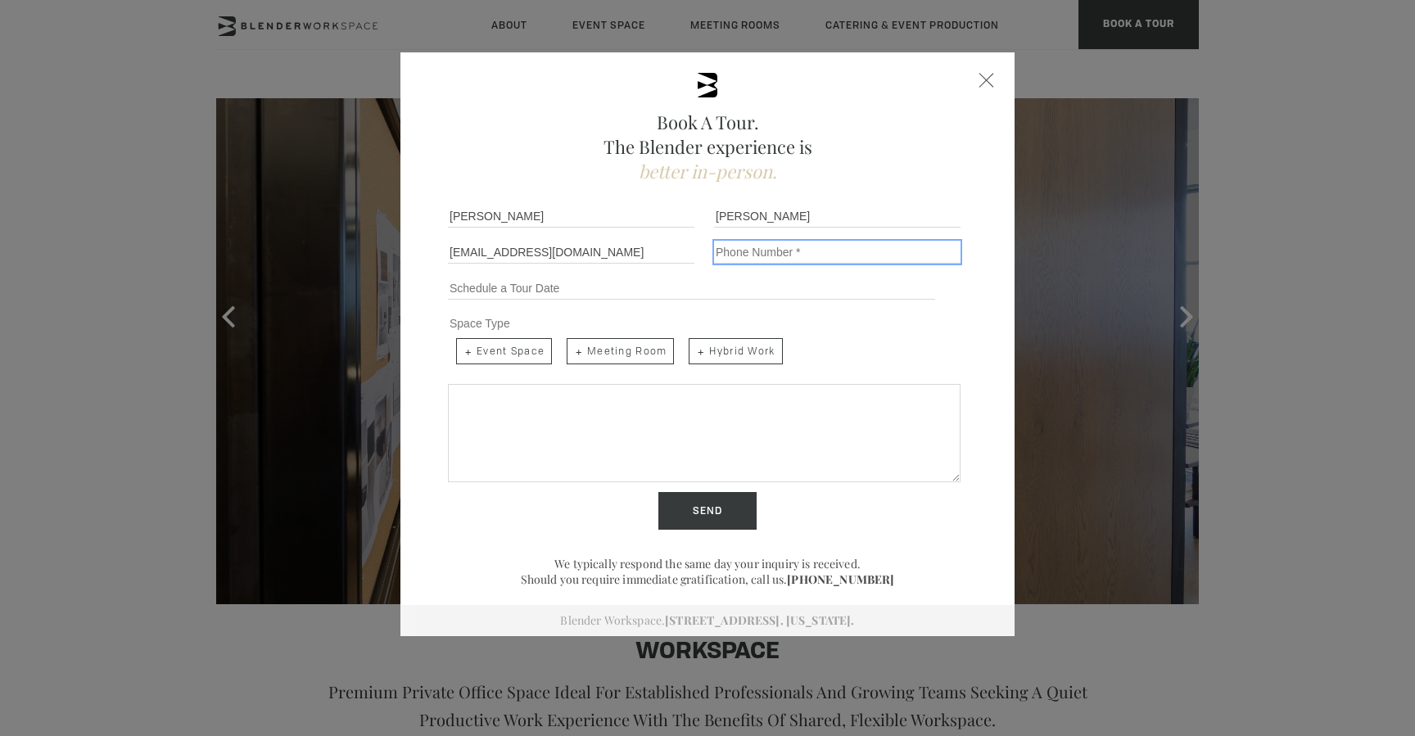
type input "16468986674"
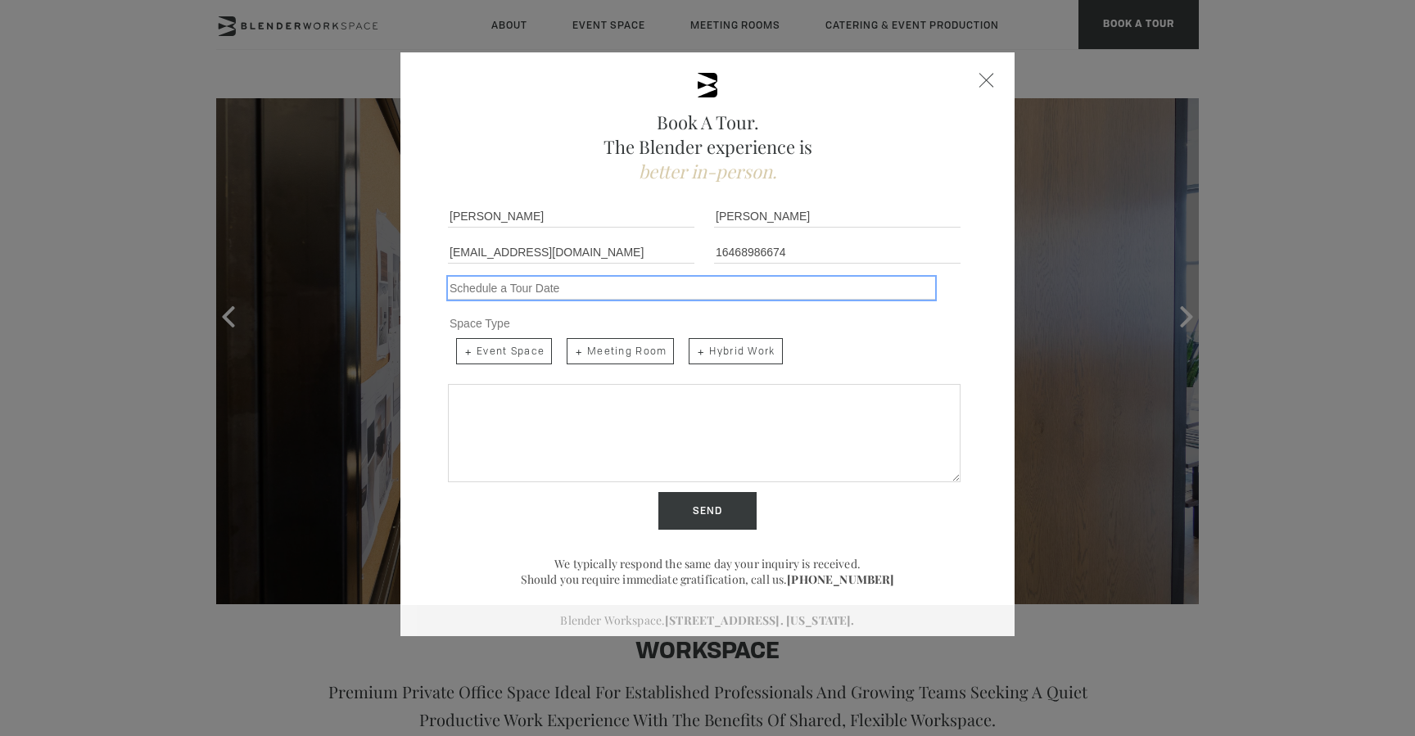
click at [586, 288] on input "Schedule a Tour" at bounding box center [691, 288] width 487 height 23
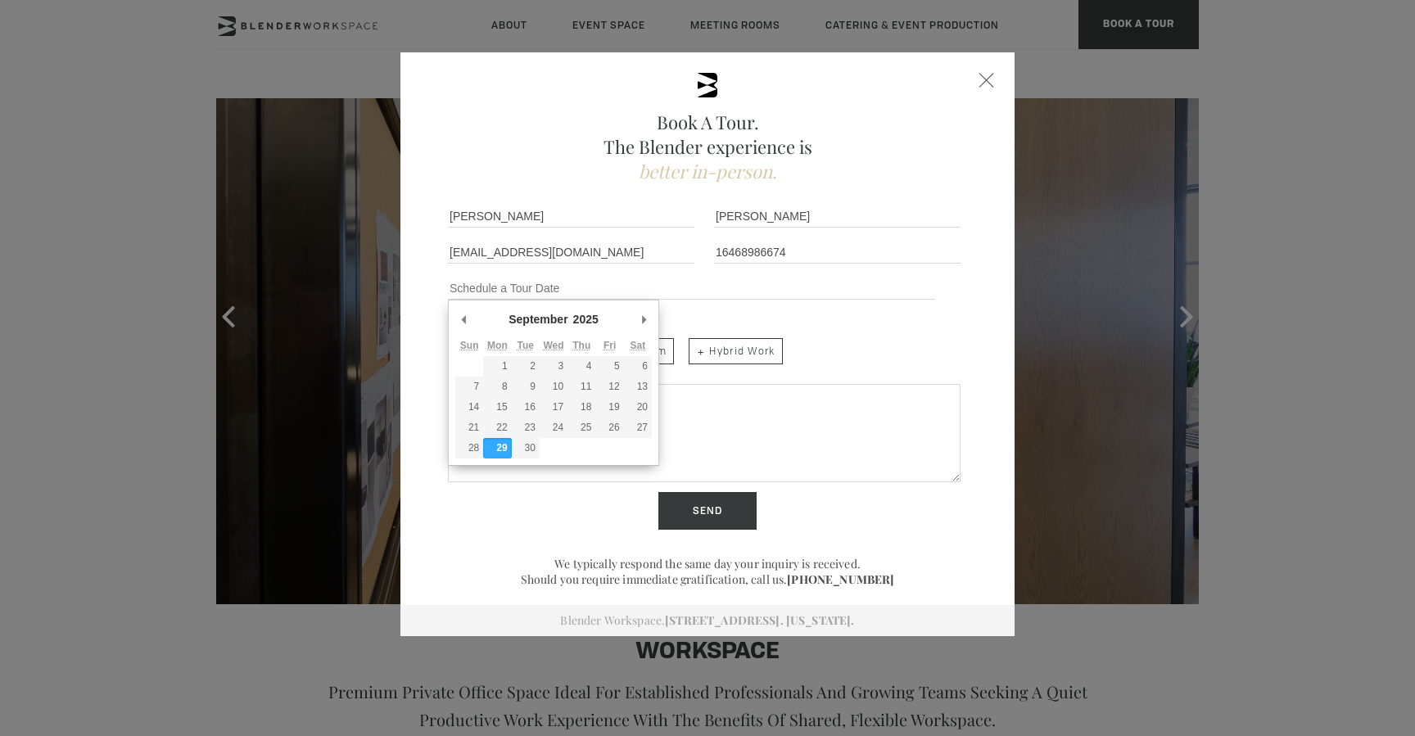
click at [704, 355] on span "Hybrid Work" at bounding box center [735, 351] width 93 height 26
click at [693, 342] on input "Hybrid Work" at bounding box center [687, 337] width 11 height 11
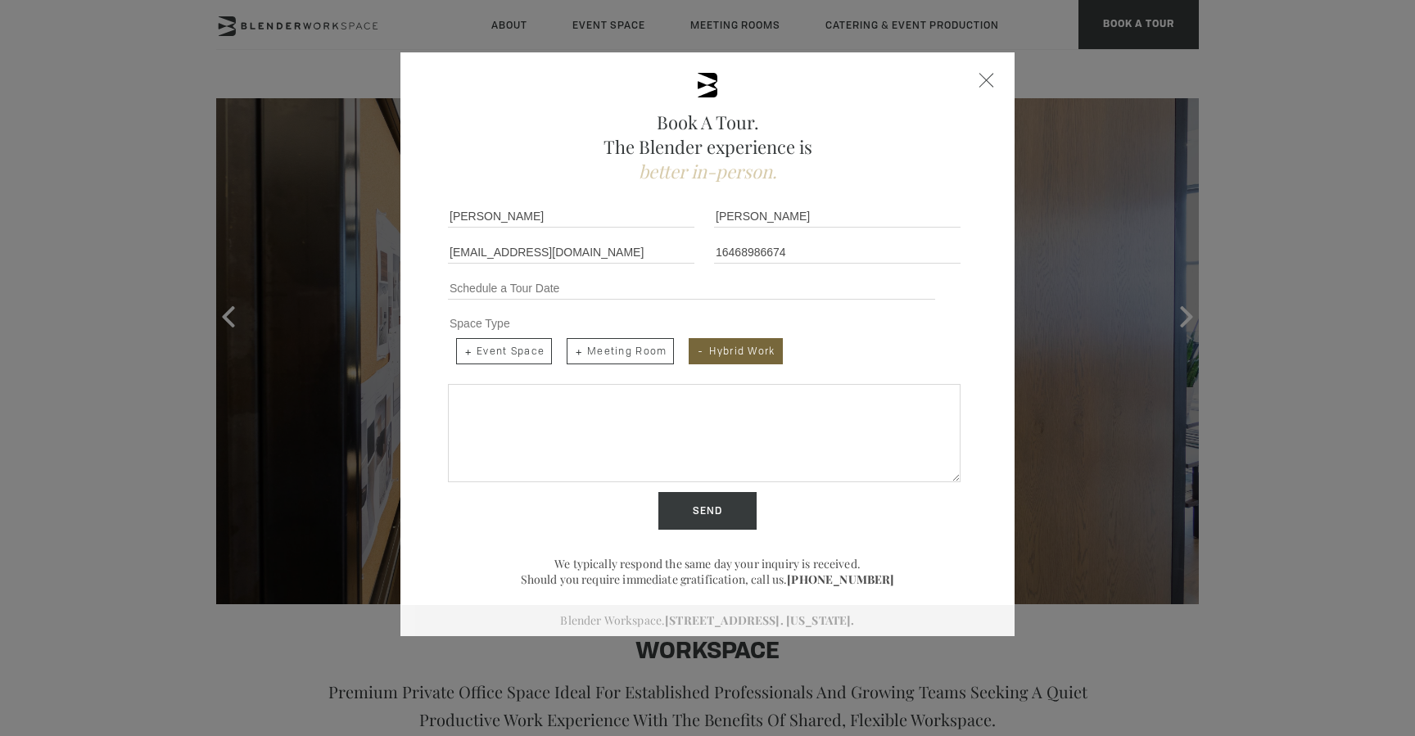
click at [707, 353] on span "Hybrid Work" at bounding box center [735, 351] width 93 height 26
click at [693, 342] on input "Hybrid Work" at bounding box center [687, 337] width 11 height 11
click at [707, 353] on span "Hybrid Work" at bounding box center [735, 351] width 93 height 26
click at [693, 342] on input "Hybrid Work" at bounding box center [687, 337] width 11 height 11
checkbox input "true"
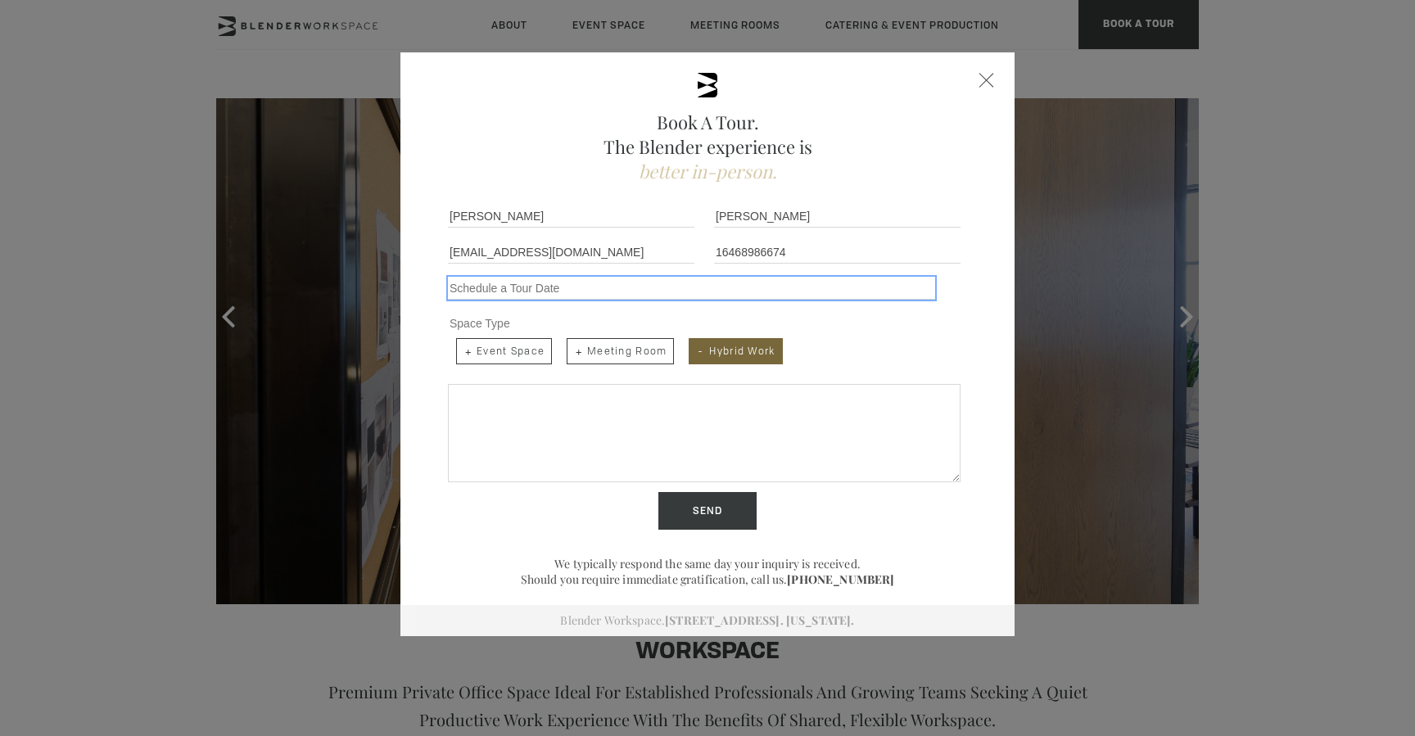
click at [501, 291] on input "Schedule a Tour" at bounding box center [691, 288] width 487 height 23
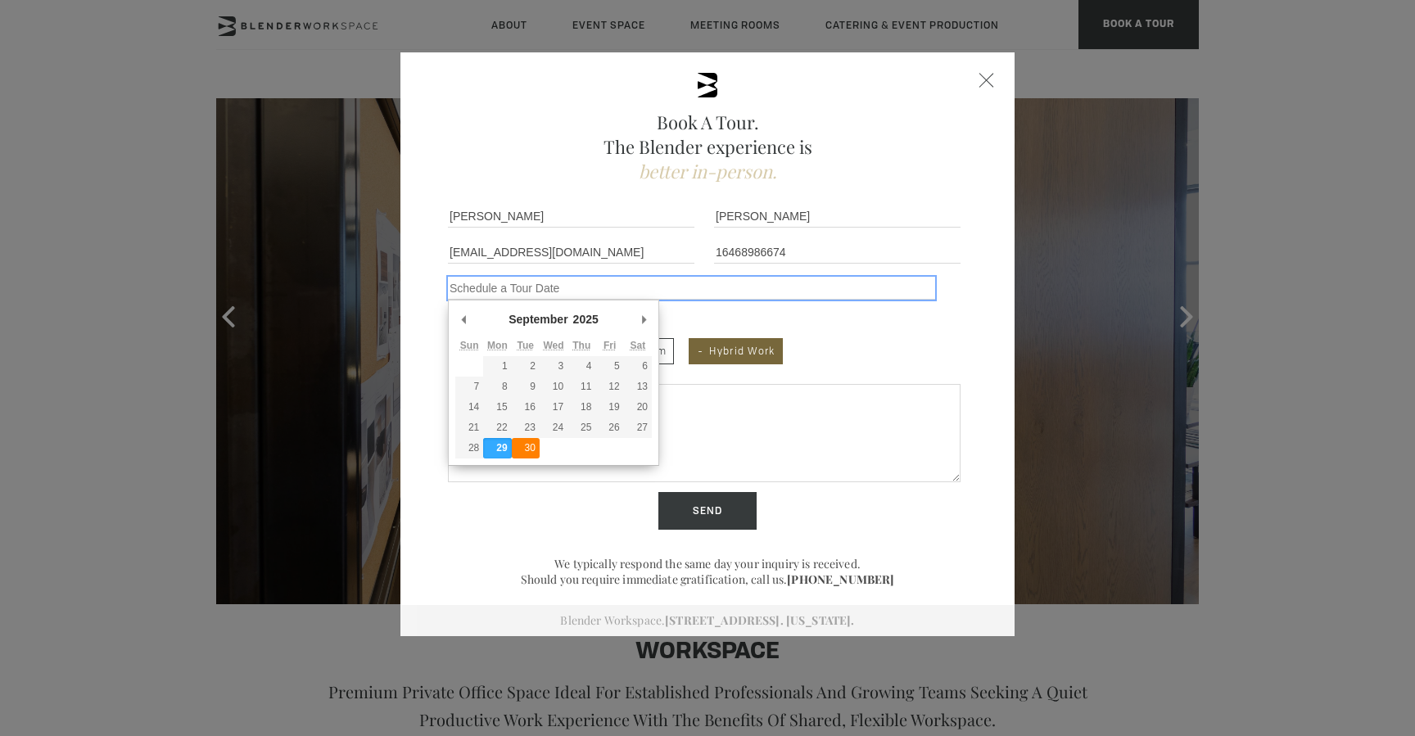
type div "[DATE]"
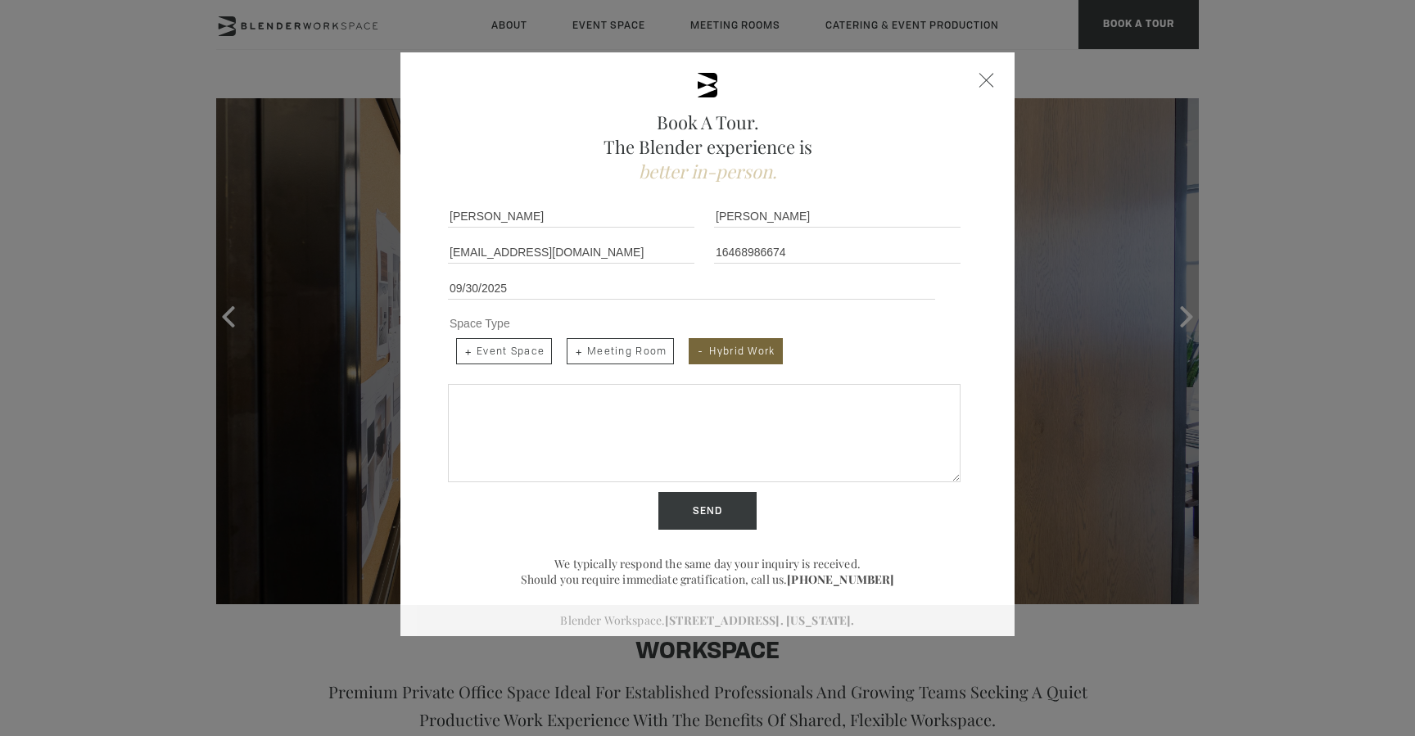
click at [612, 454] on textarea "Share more details below..." at bounding box center [704, 433] width 513 height 98
click at [698, 522] on input "Send" at bounding box center [707, 511] width 98 height 38
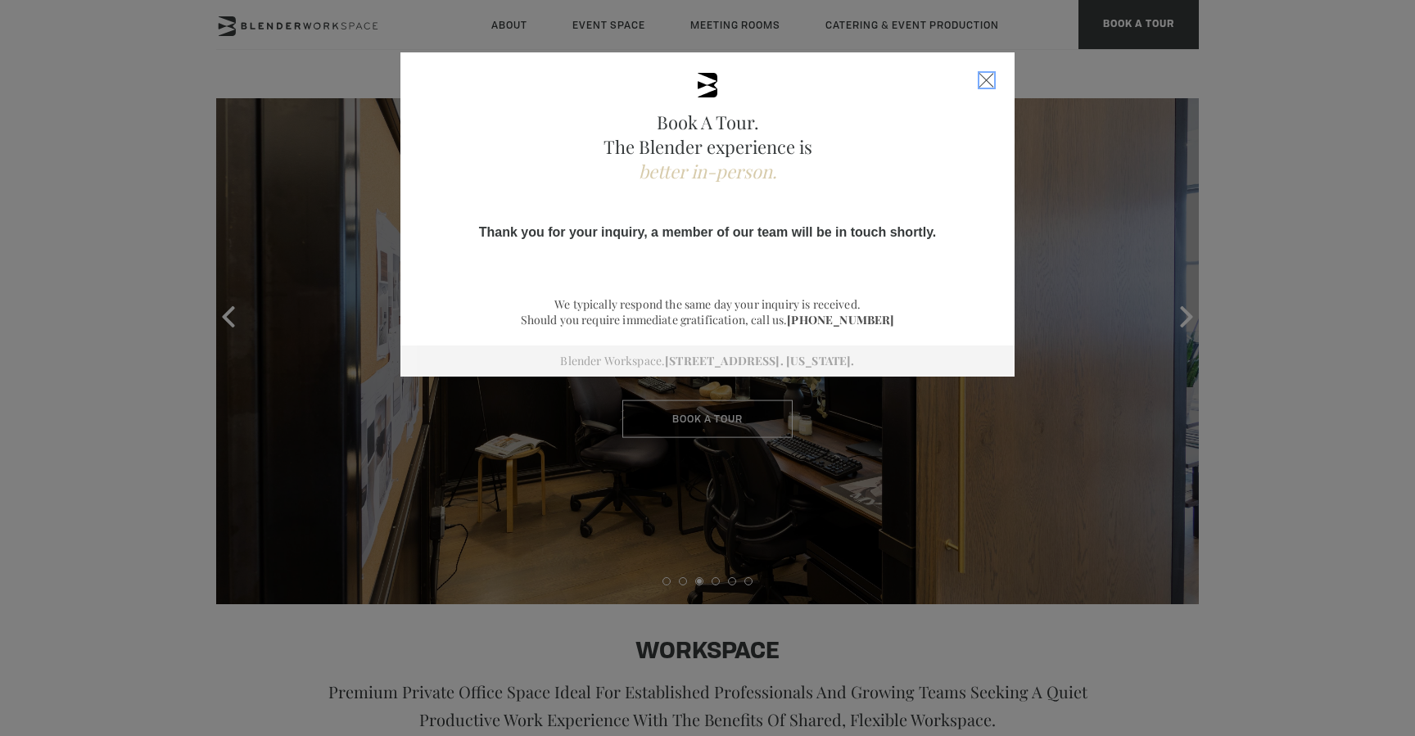
click at [986, 75] on div "Close form" at bounding box center [986, 80] width 15 height 15
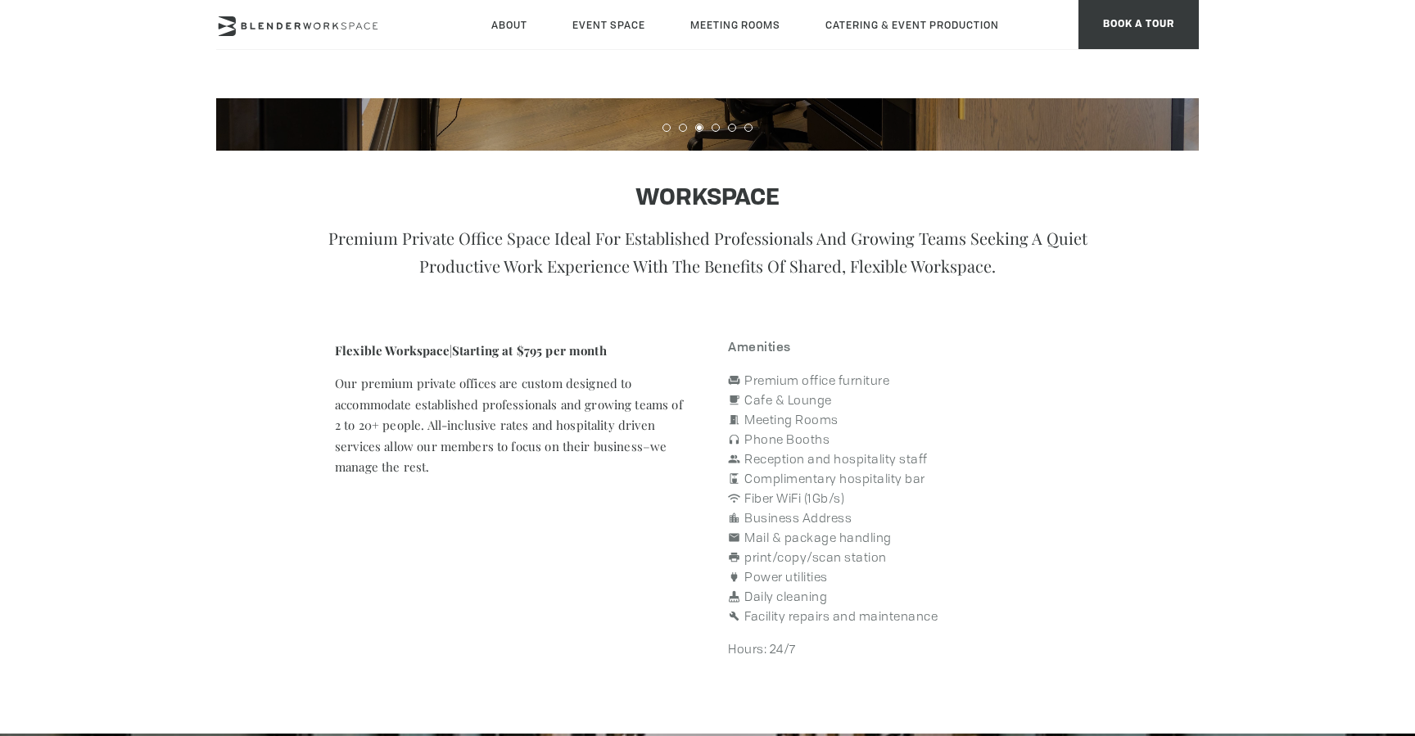
scroll to position [523, 0]
